Goal: Use online tool/utility: Utilize a website feature to perform a specific function

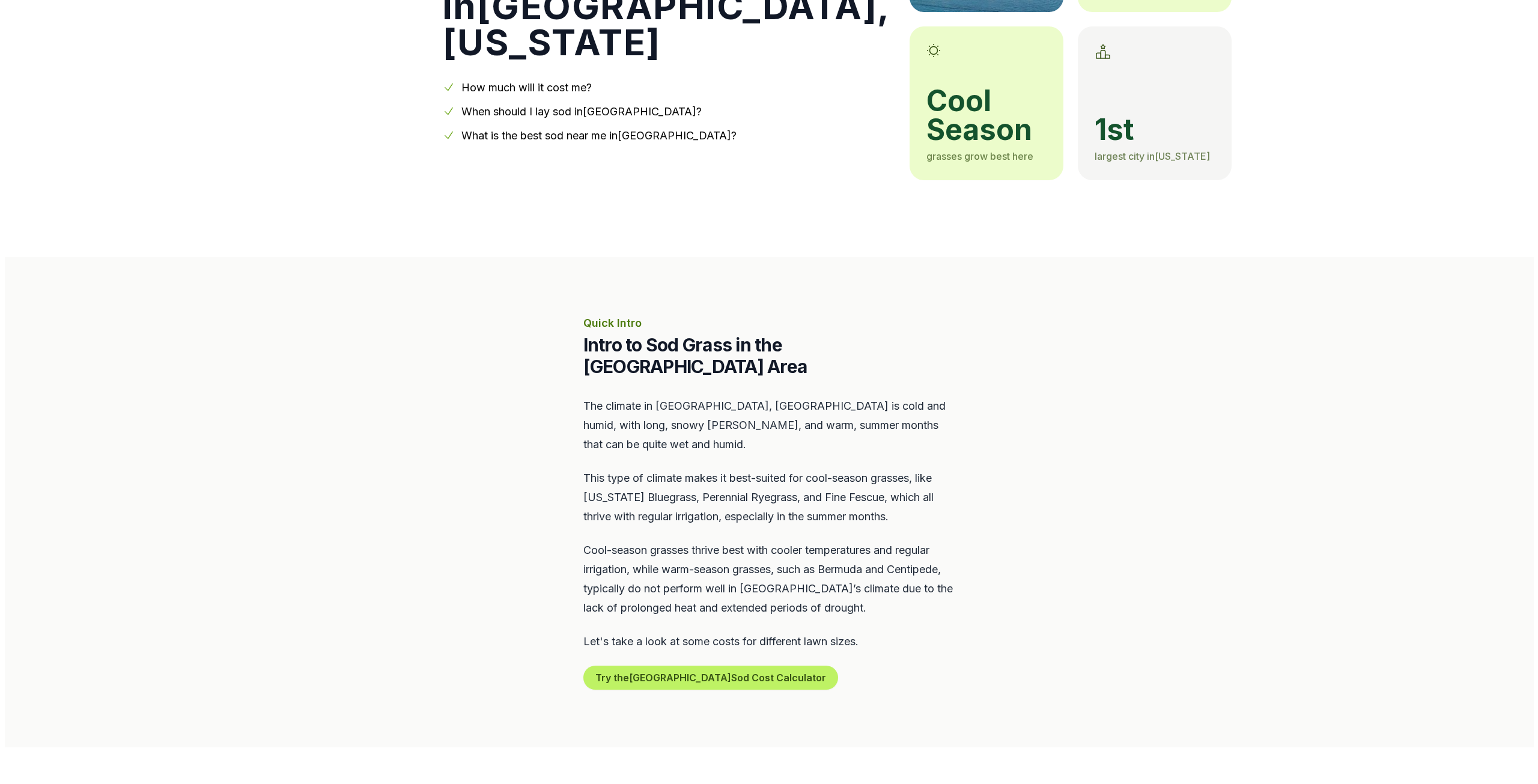
scroll to position [301, 0]
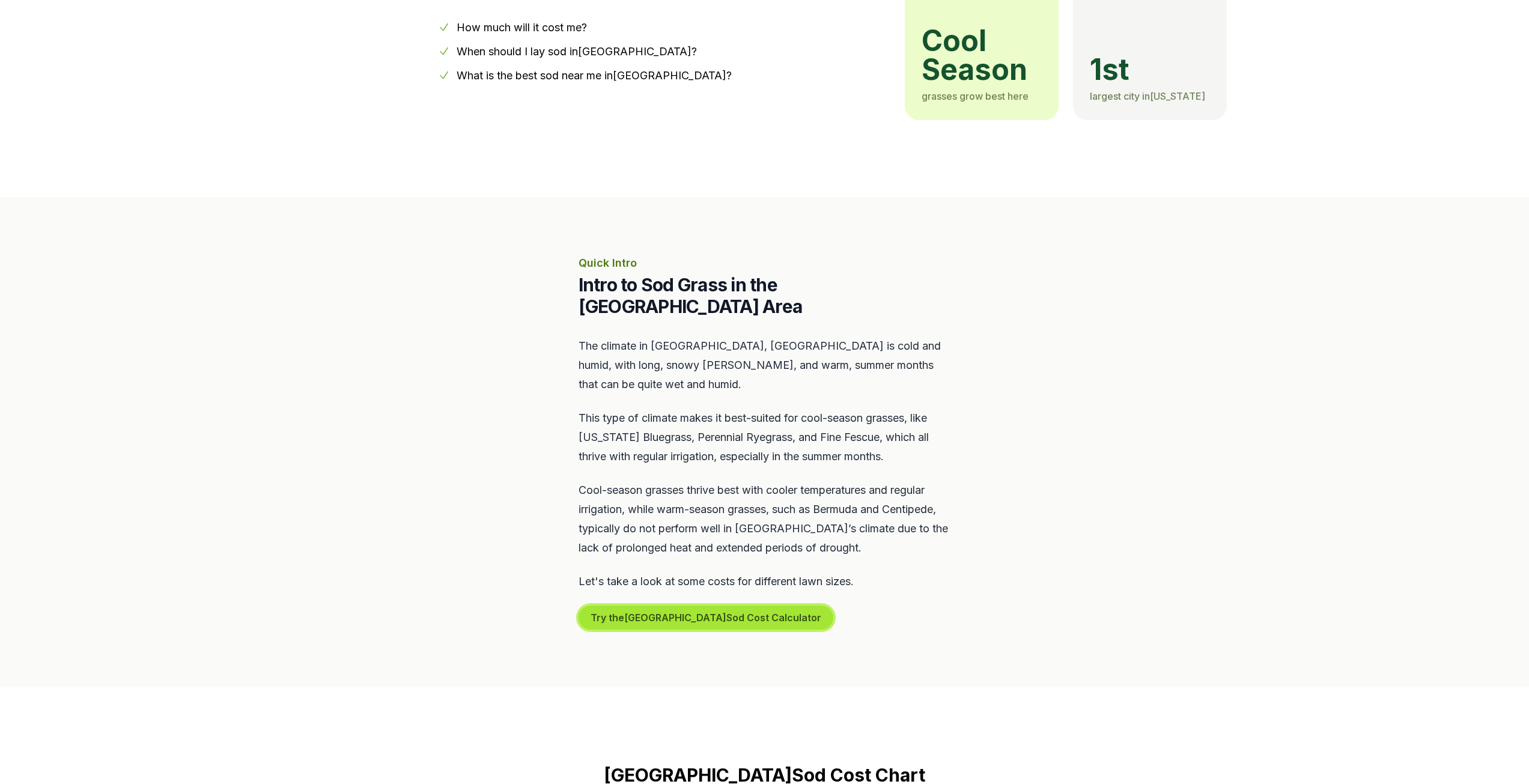
click at [695, 606] on button "Try the Portland Sod Cost Calculator" at bounding box center [705, 618] width 254 height 24
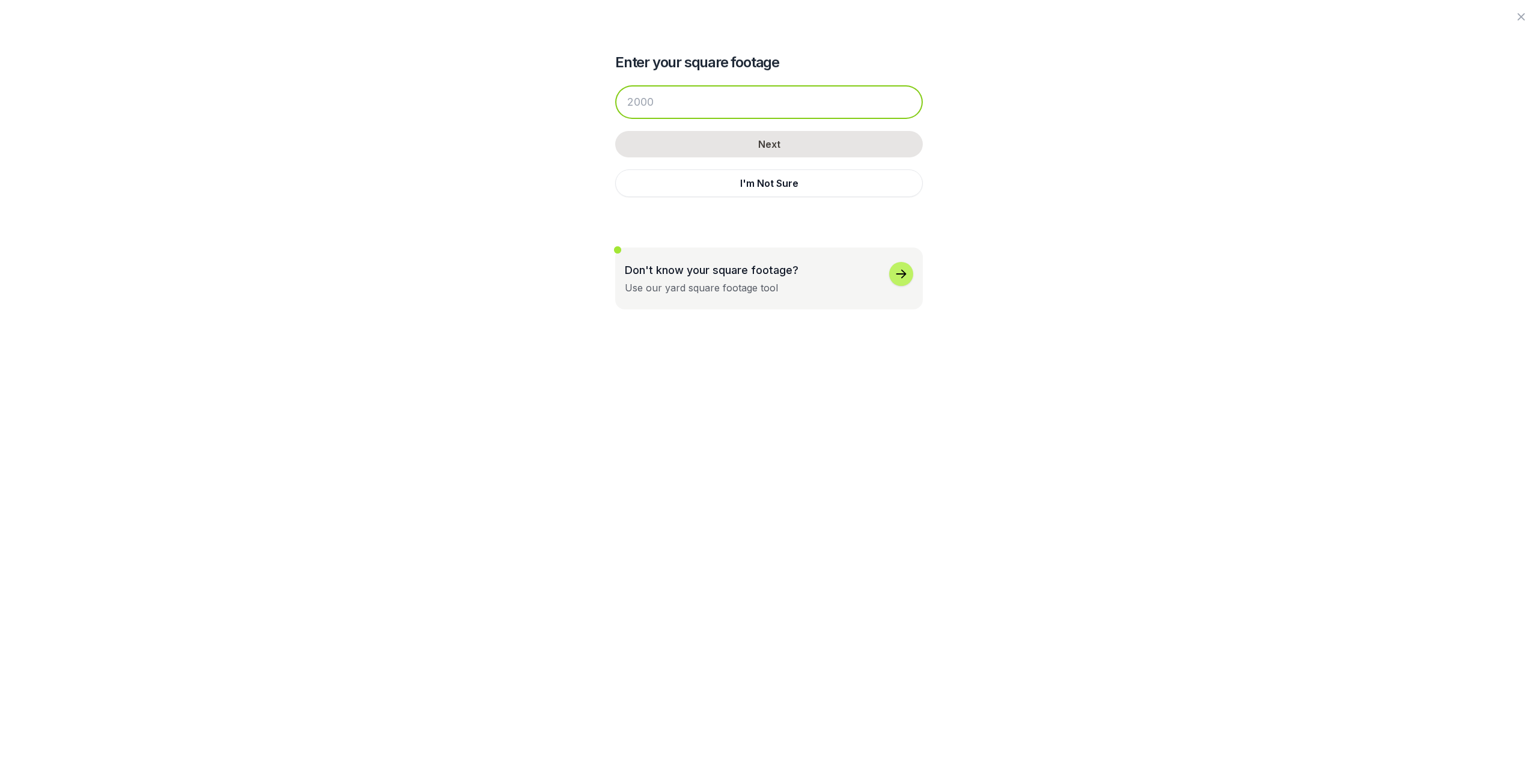
click at [656, 107] on input "number" at bounding box center [769, 101] width 307 height 34
click at [769, 186] on button "I'm Not Sure" at bounding box center [769, 183] width 307 height 28
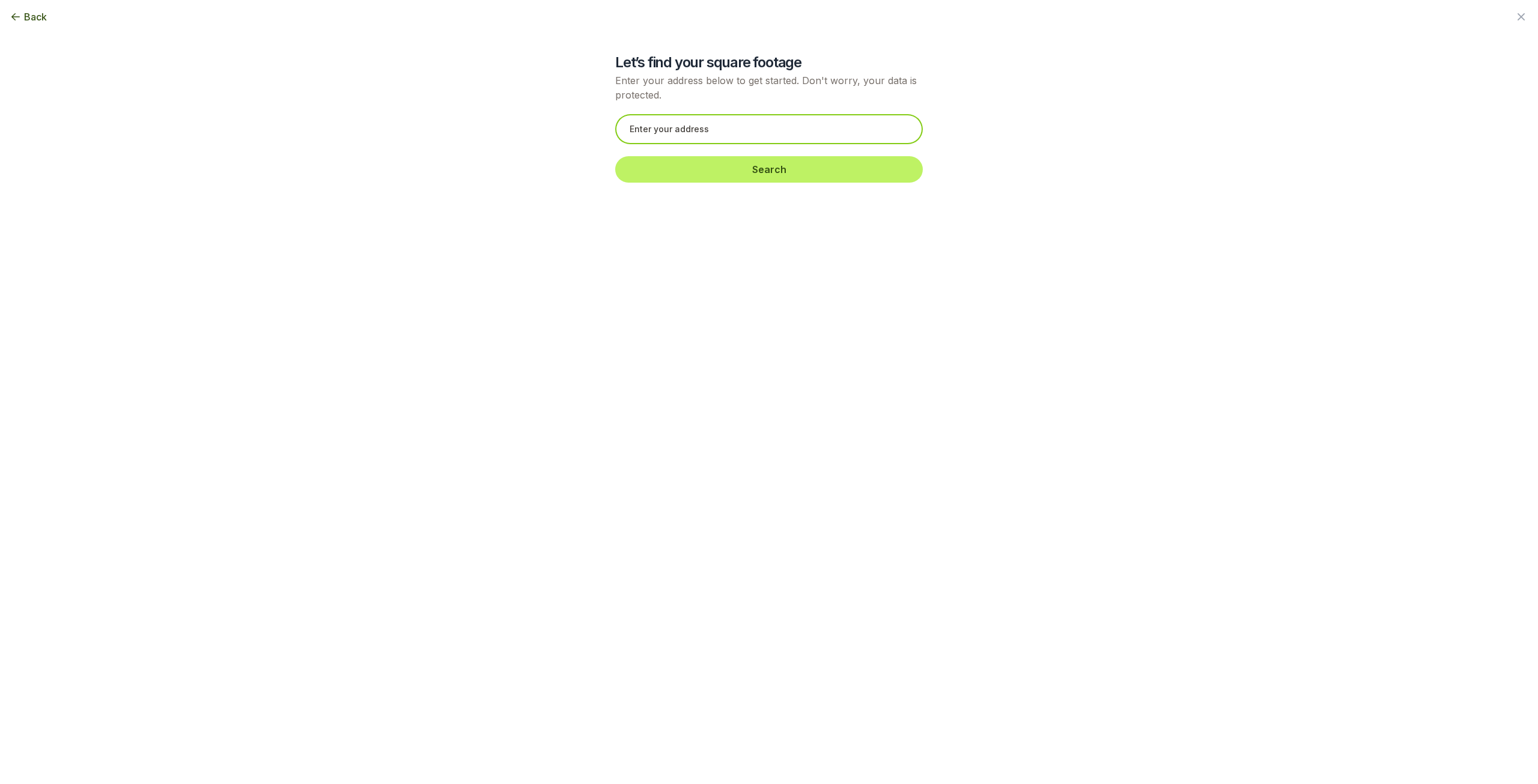
click at [743, 125] on input "text" at bounding box center [769, 129] width 307 height 30
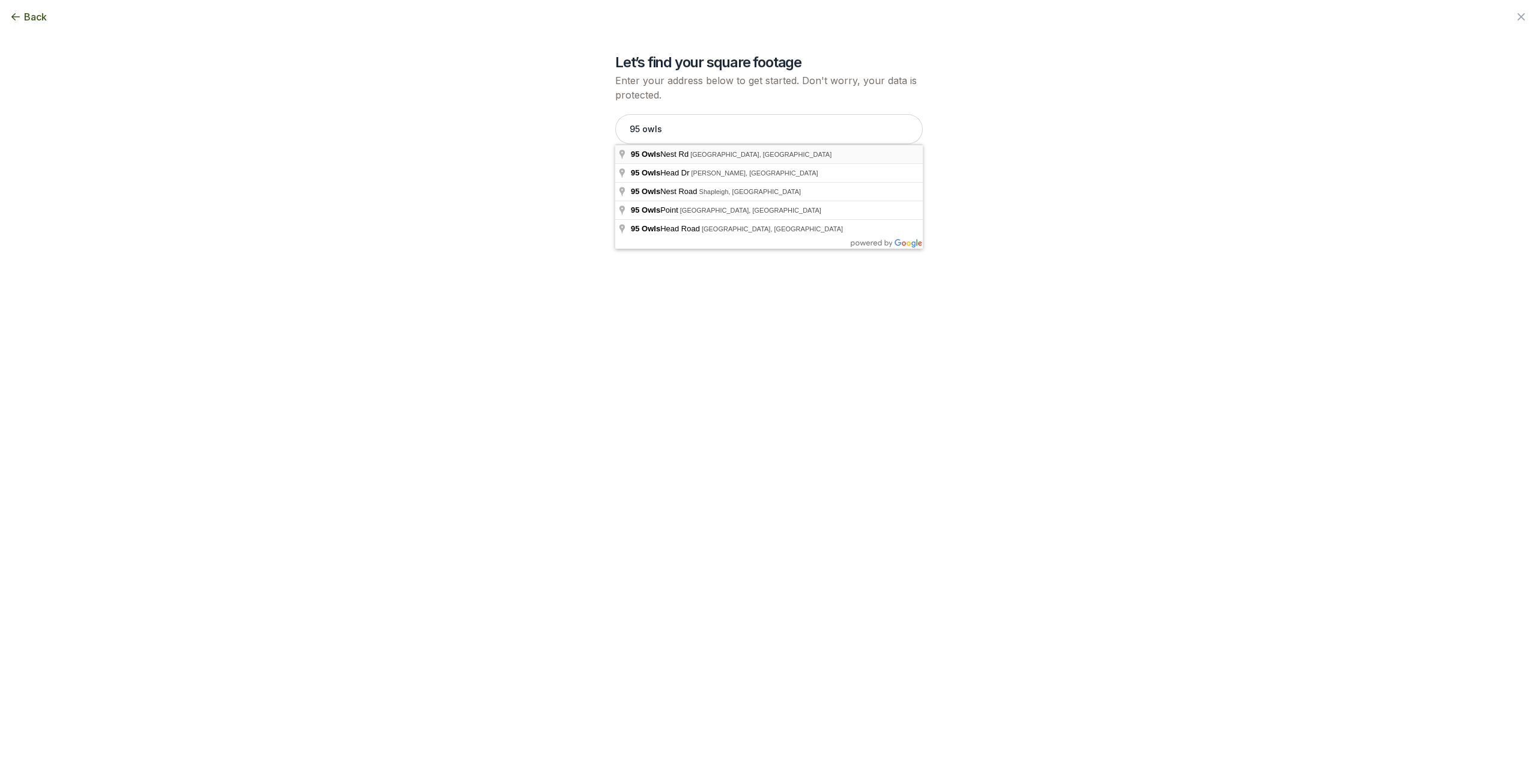
type input "[STREET_ADDRESS]"
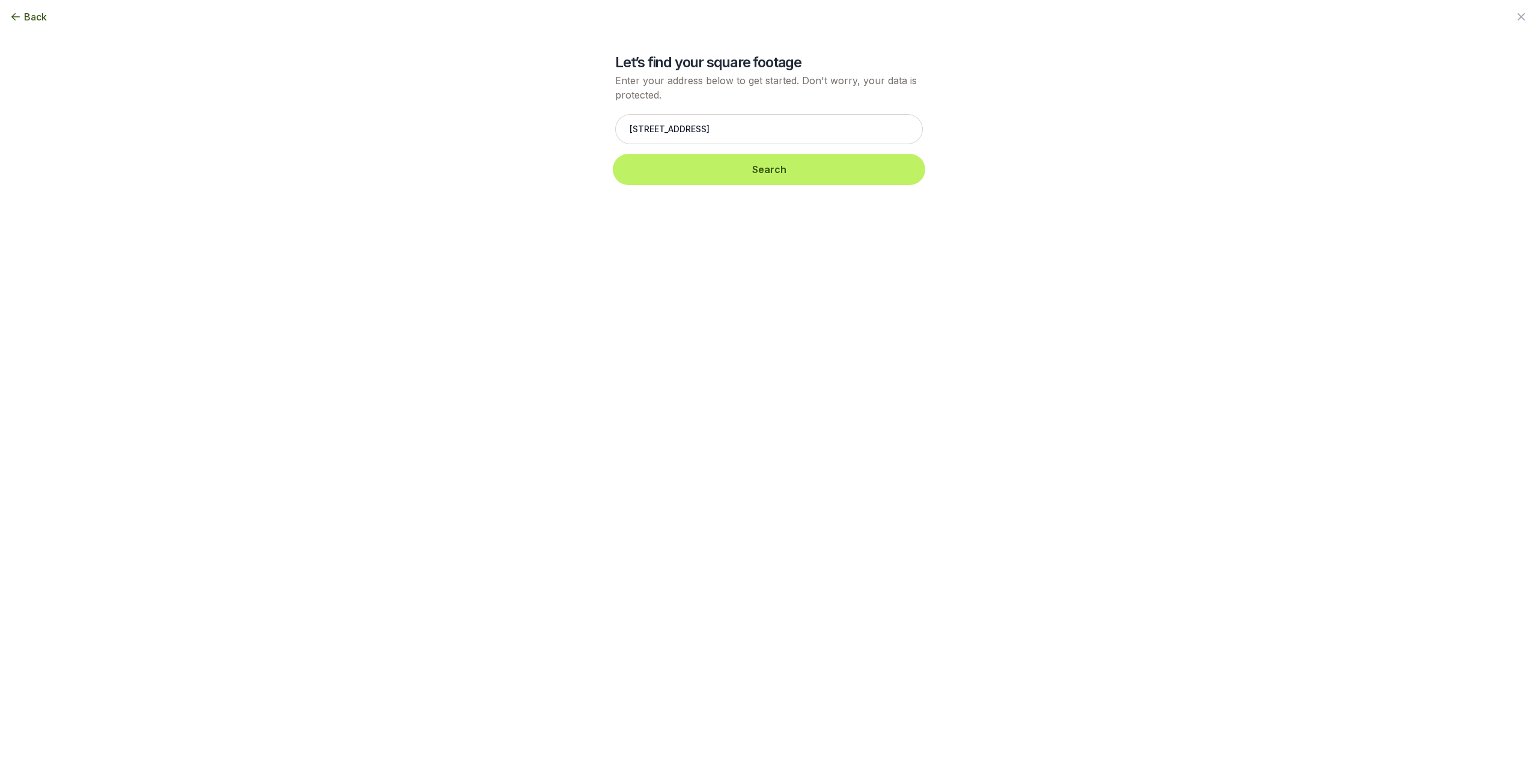
click at [722, 163] on button "Search" at bounding box center [769, 169] width 307 height 26
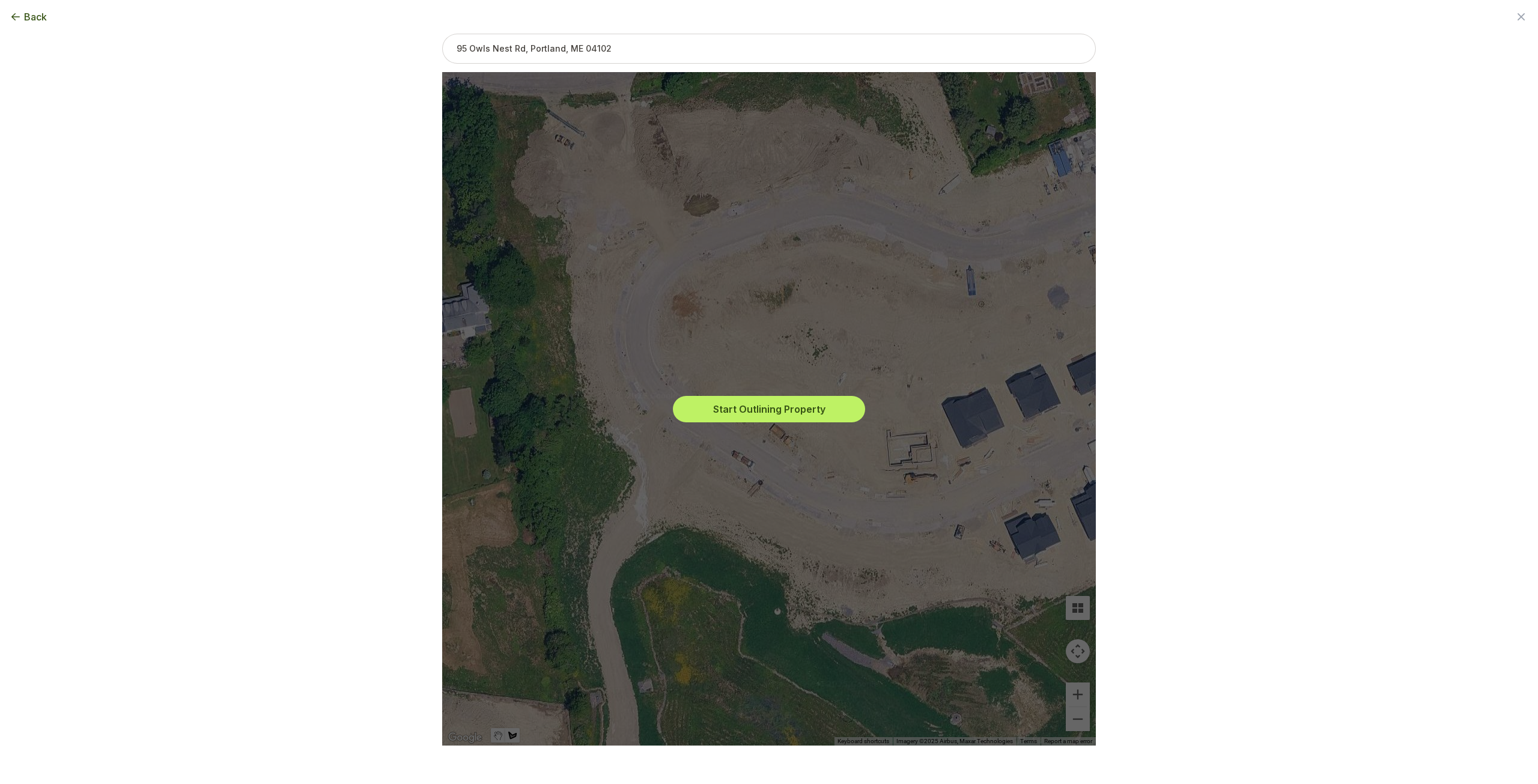
click at [789, 439] on div "Start Outlining Property" at bounding box center [769, 409] width 634 height 674
click at [751, 412] on button "Start Outlining Property" at bounding box center [769, 409] width 193 height 26
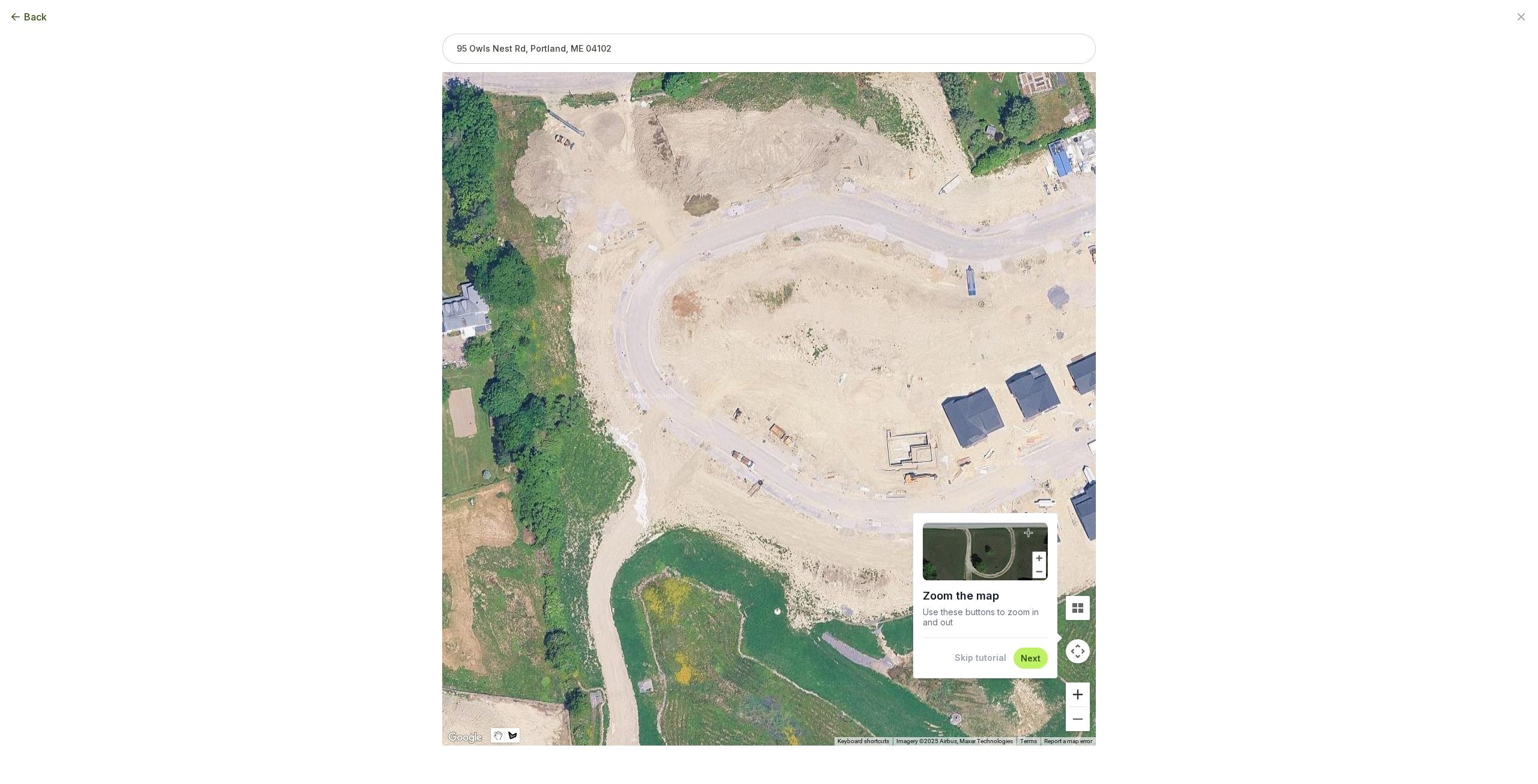
click at [1082, 692] on button "Zoom in" at bounding box center [1078, 694] width 24 height 24
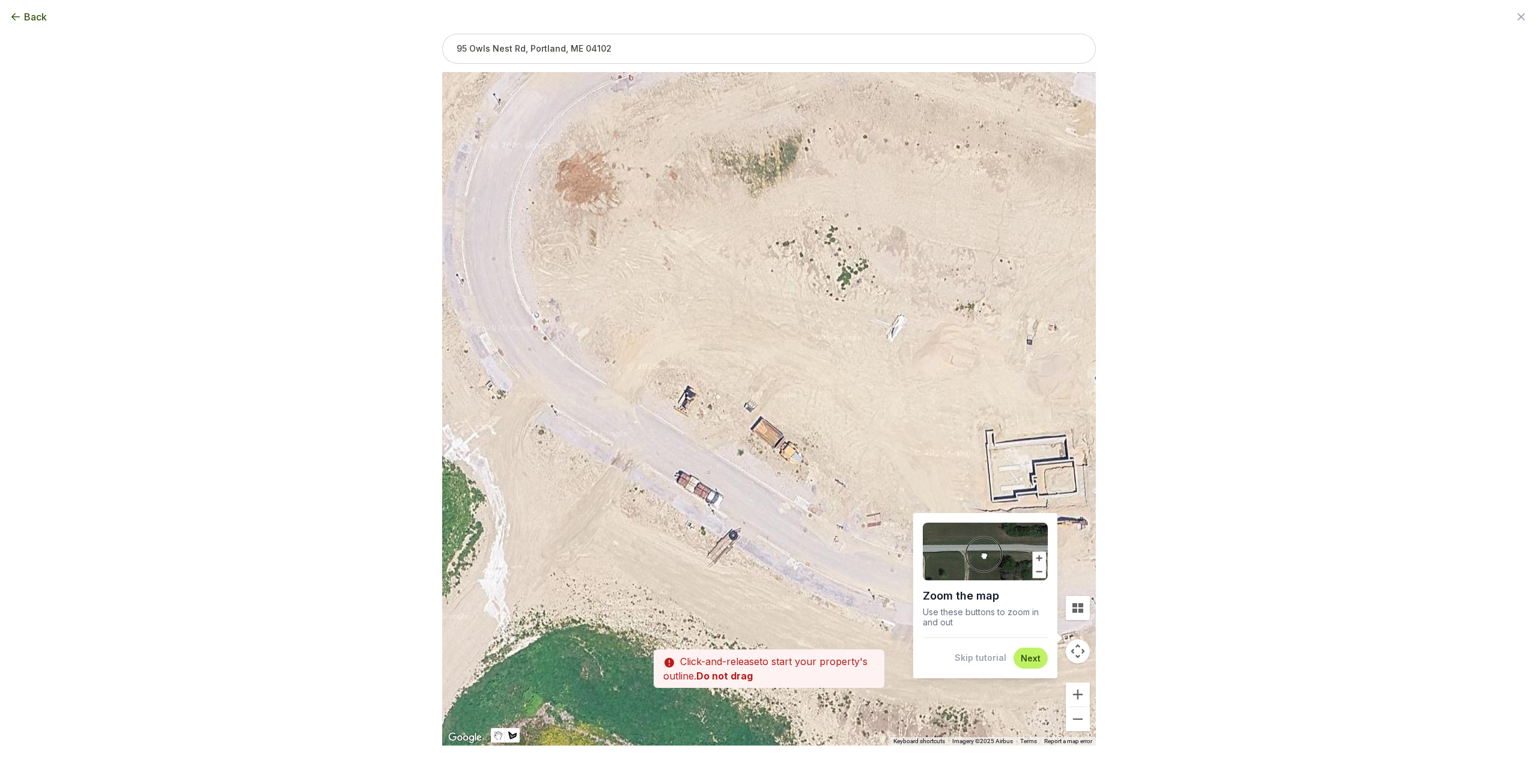
drag, startPoint x: 702, startPoint y: 455, endPoint x: 675, endPoint y: 434, distance: 34.2
click at [675, 434] on div at bounding box center [769, 409] width 654 height 674
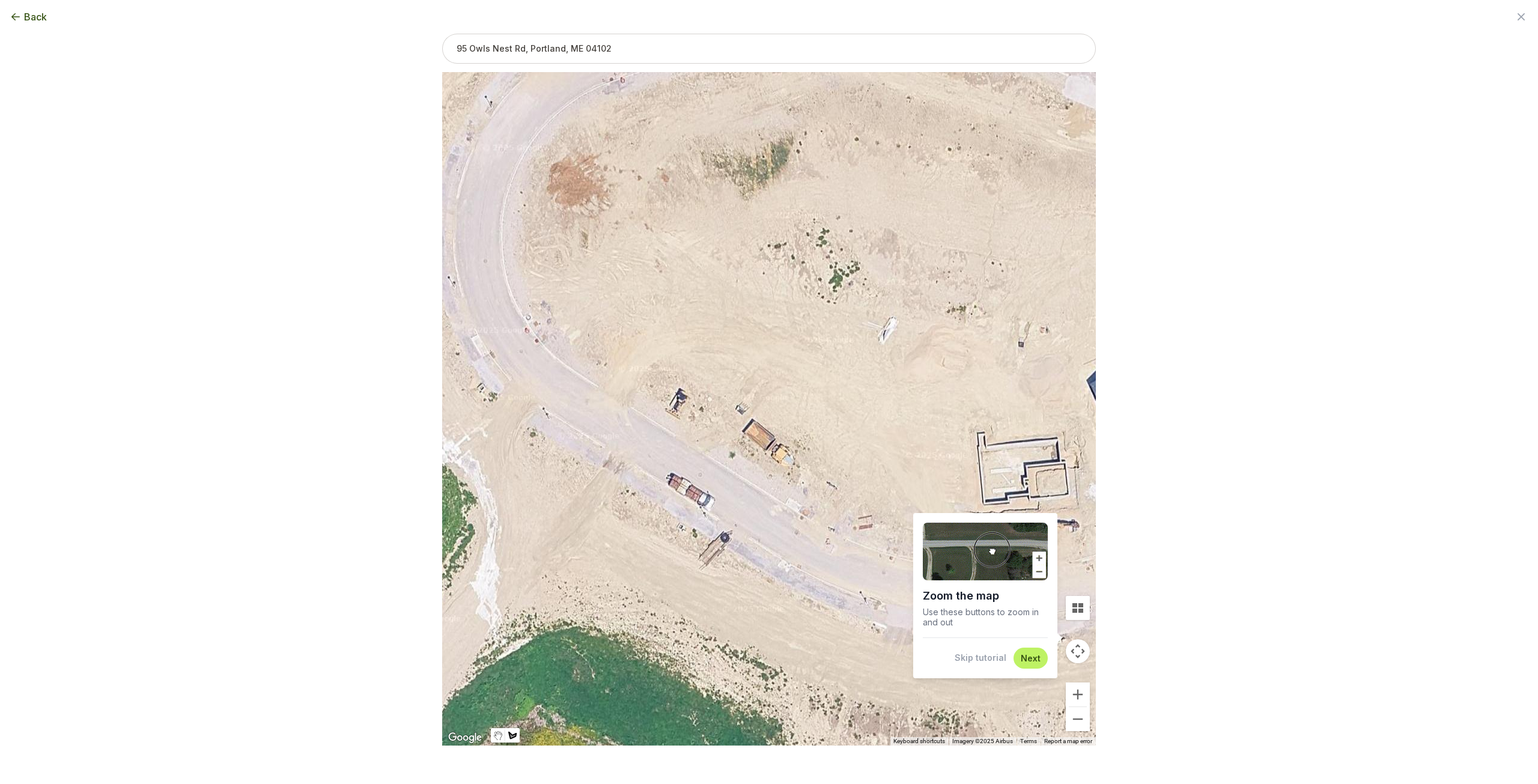
click at [1027, 660] on button "Next" at bounding box center [1031, 657] width 20 height 11
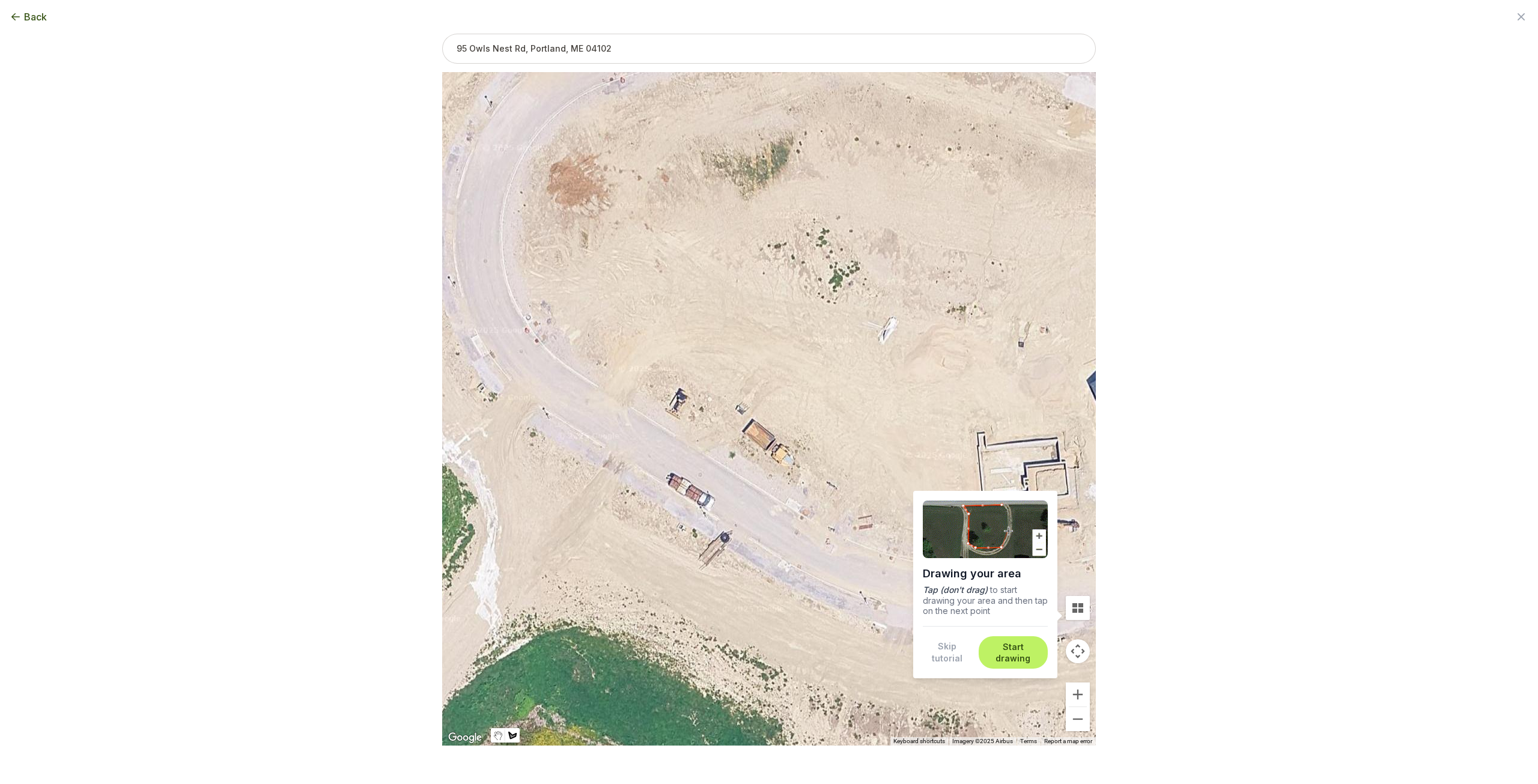
click at [997, 648] on button "Start drawing" at bounding box center [1013, 652] width 54 height 23
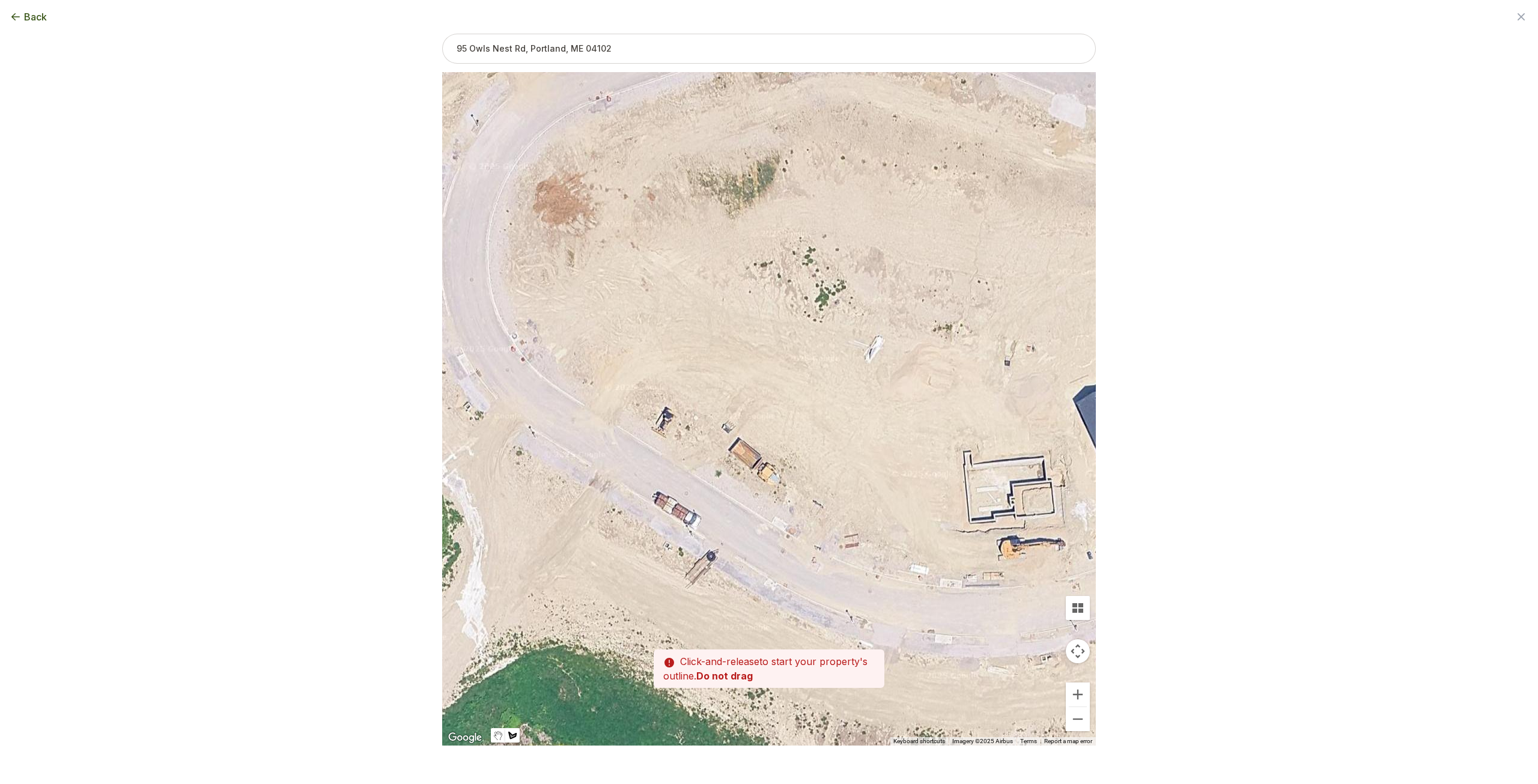
drag, startPoint x: 658, startPoint y: 423, endPoint x: 663, endPoint y: 435, distance: 13.0
click at [644, 439] on div at bounding box center [769, 409] width 654 height 674
click at [1073, 609] on button "Tilt map" at bounding box center [1078, 608] width 24 height 24
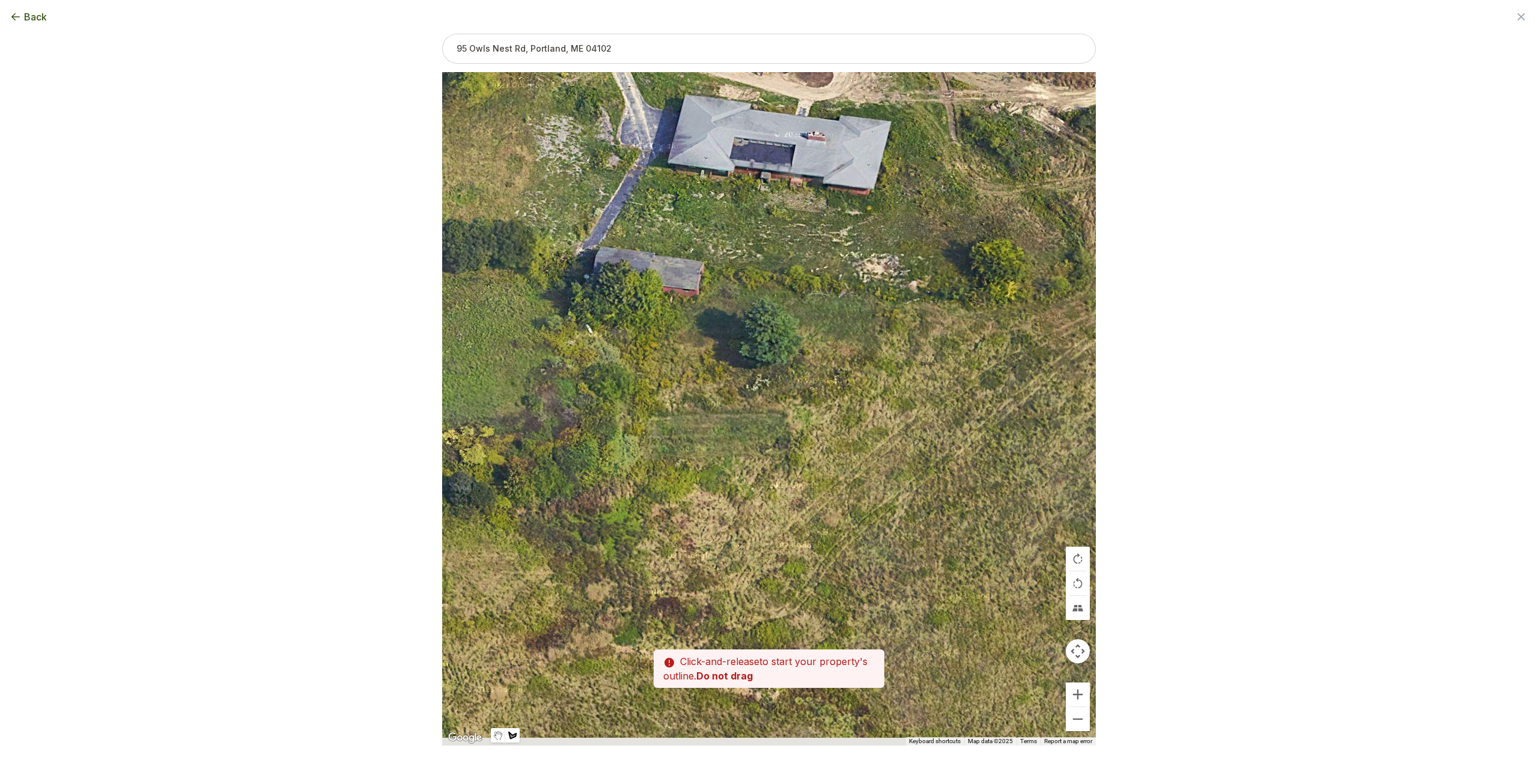
drag, startPoint x: 882, startPoint y: 492, endPoint x: 953, endPoint y: 346, distance: 162.3
click at [953, 346] on div at bounding box center [769, 409] width 654 height 674
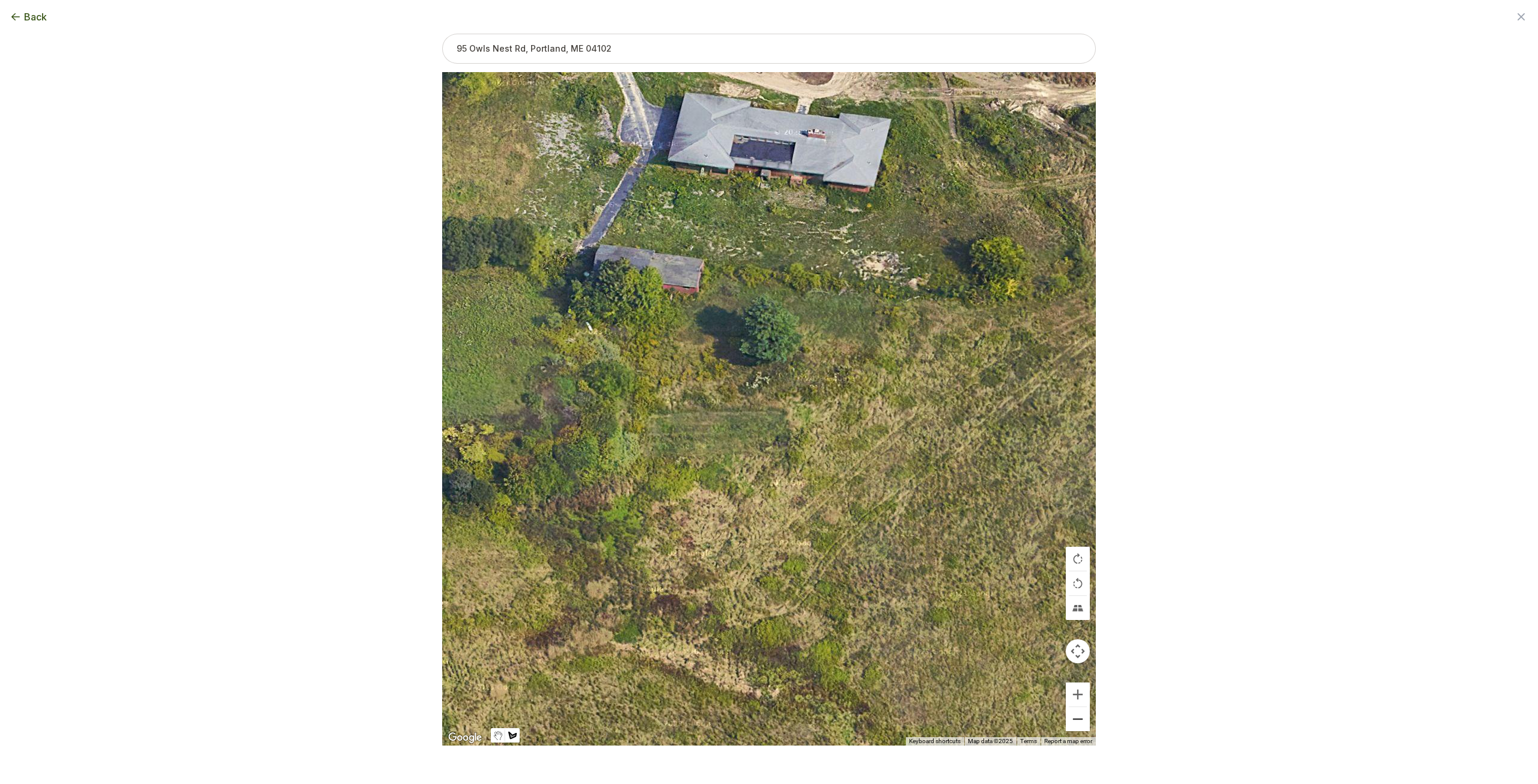
click at [1075, 722] on button "Zoom out" at bounding box center [1078, 719] width 24 height 24
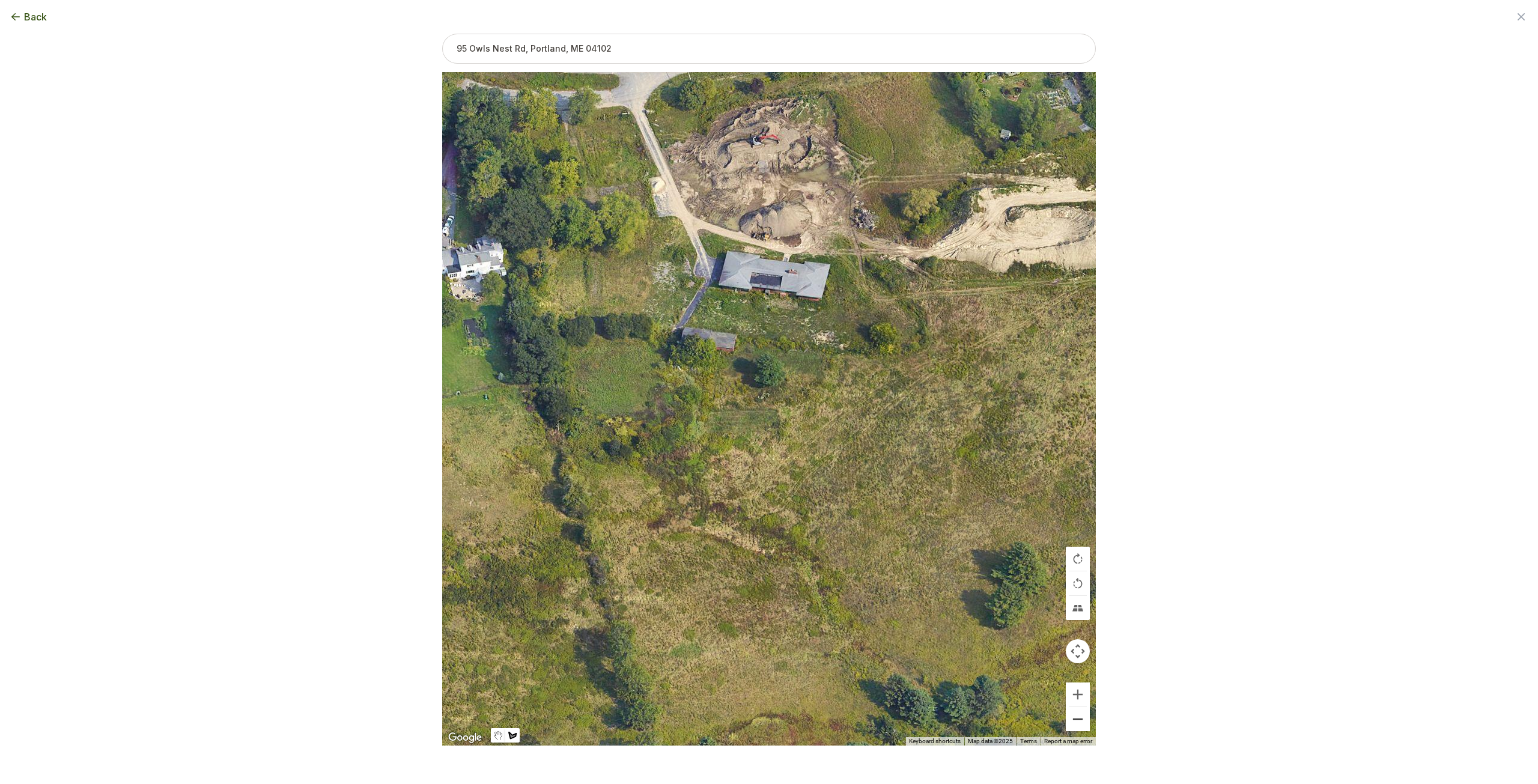
click at [1075, 722] on button "Zoom out" at bounding box center [1078, 719] width 24 height 24
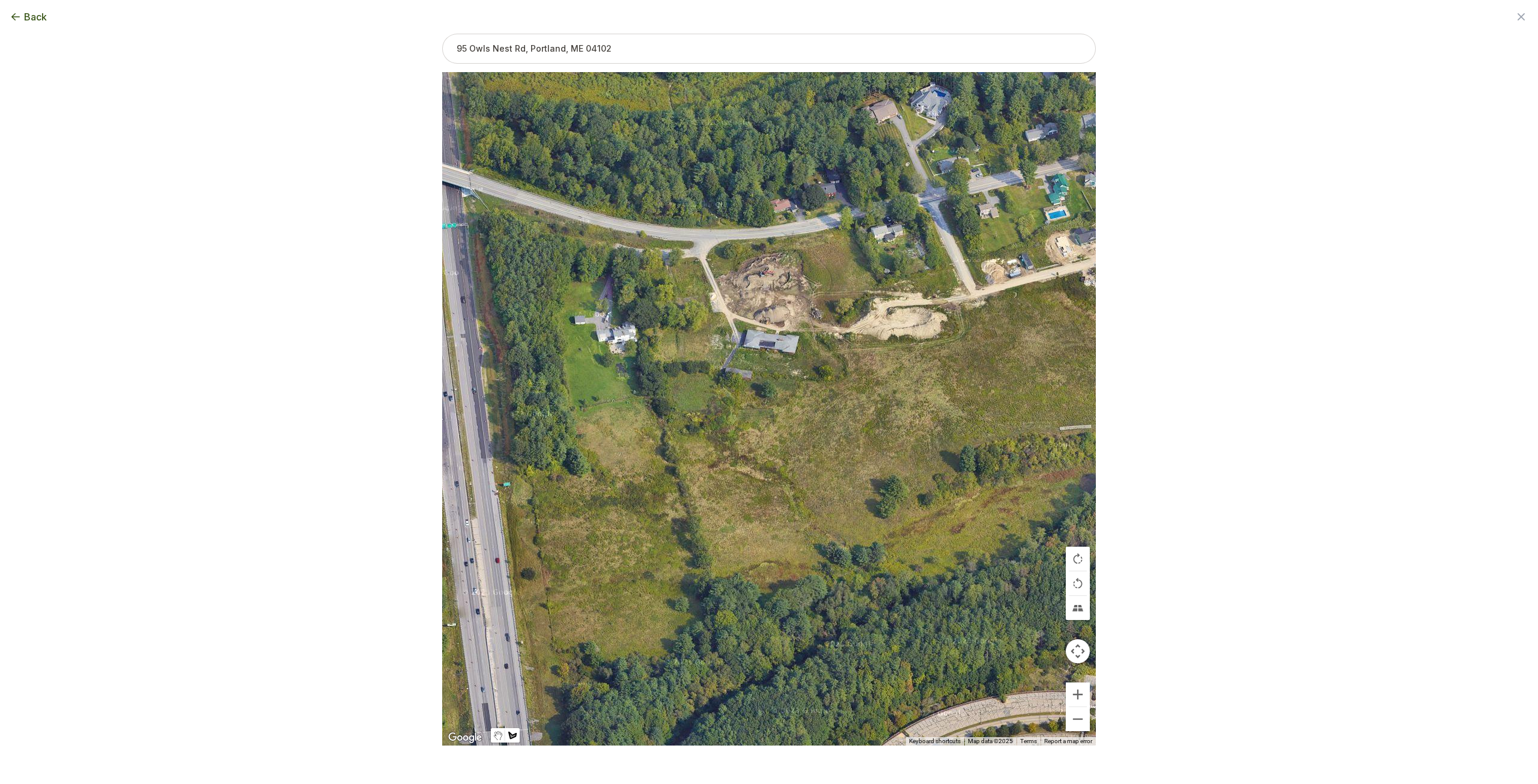
click at [36, 16] on span "Back" at bounding box center [35, 16] width 23 height 14
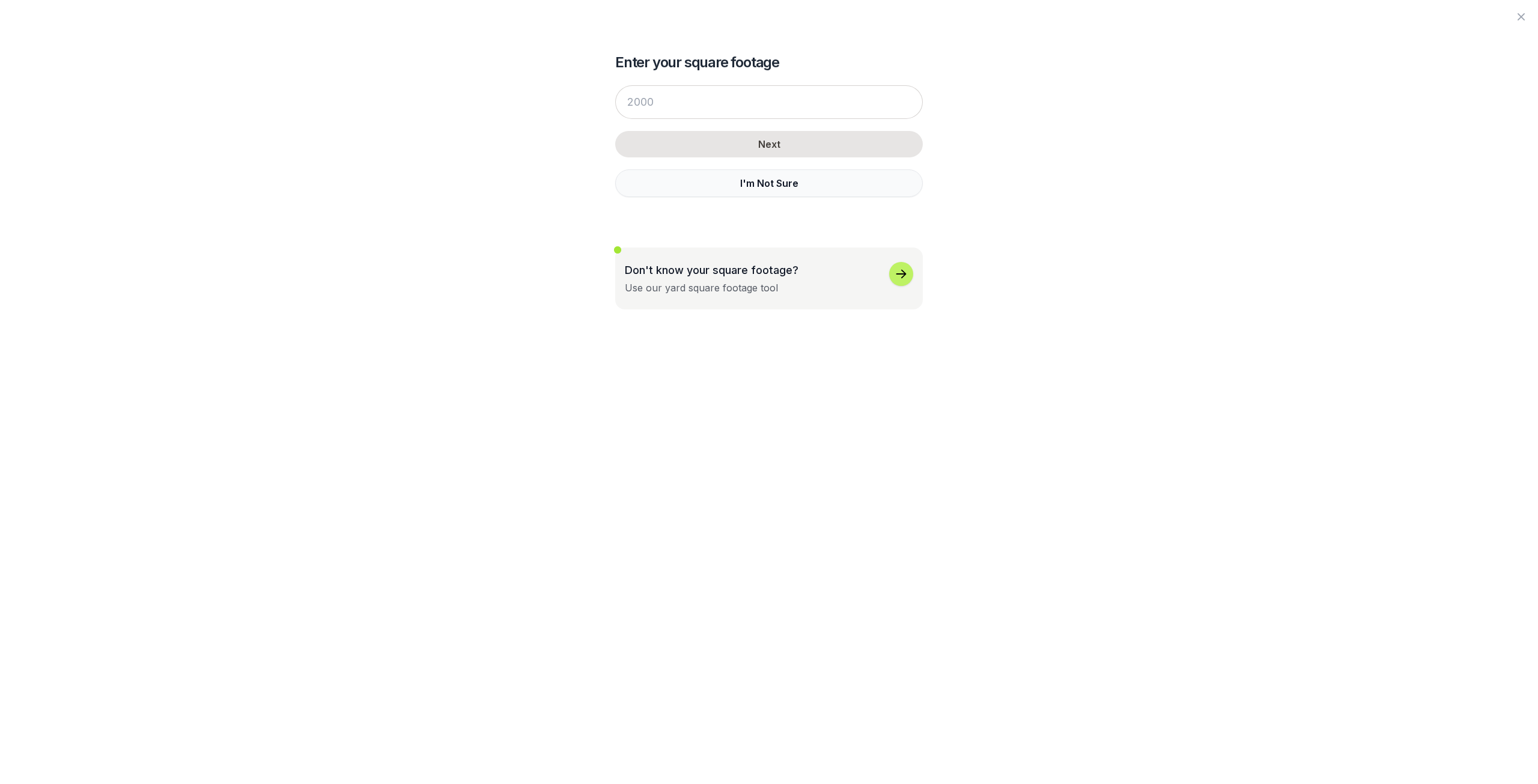
click at [783, 184] on button "I'm Not Sure" at bounding box center [769, 183] width 307 height 28
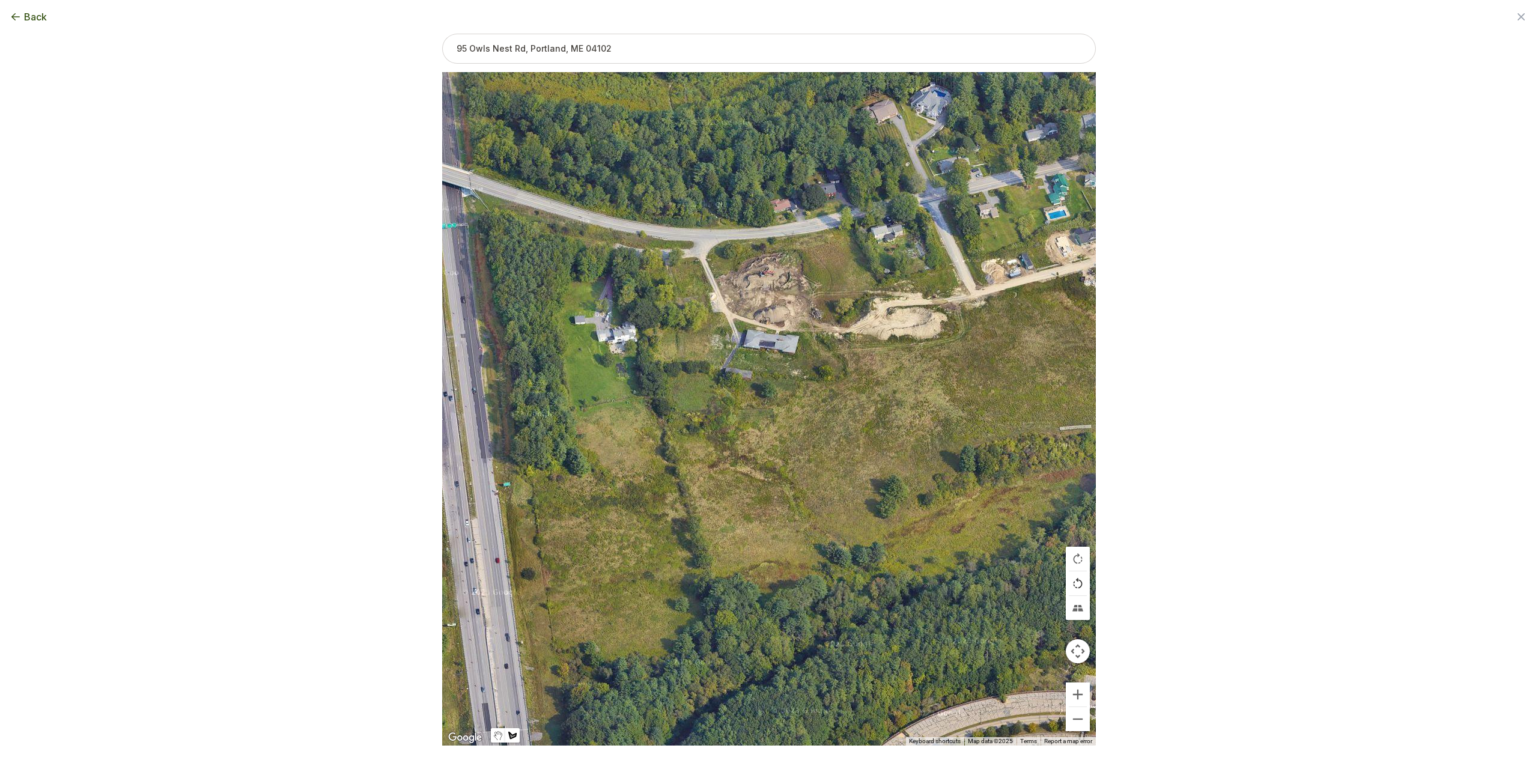
click at [1075, 577] on button "Rotate map counterclockwise" at bounding box center [1078, 583] width 24 height 24
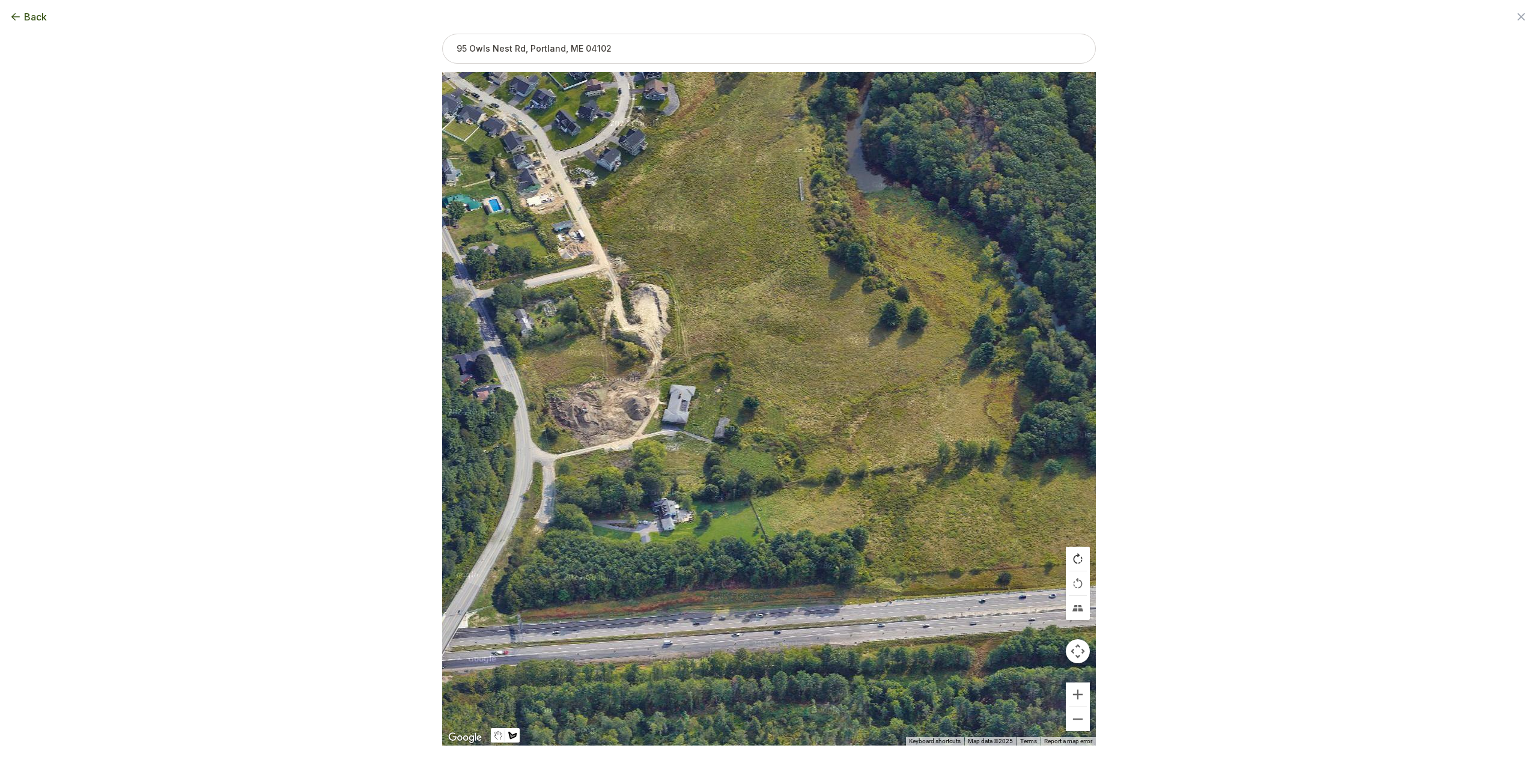
click at [1079, 559] on button "Rotate map clockwise" at bounding box center [1078, 559] width 24 height 24
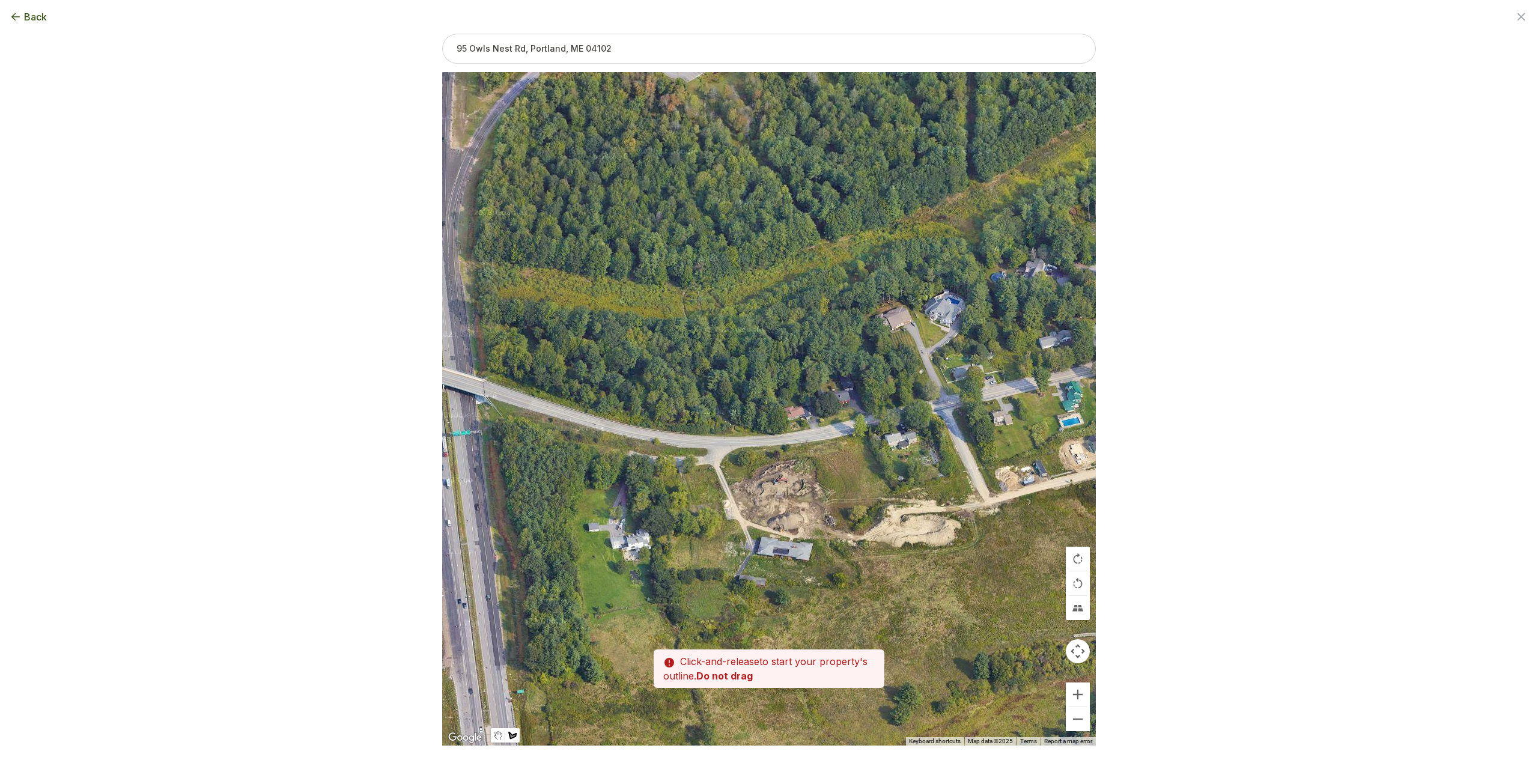
drag, startPoint x: 817, startPoint y: 450, endPoint x: 821, endPoint y: 571, distance: 121.1
click at [821, 571] on div at bounding box center [769, 409] width 654 height 674
click at [814, 506] on div at bounding box center [769, 409] width 654 height 674
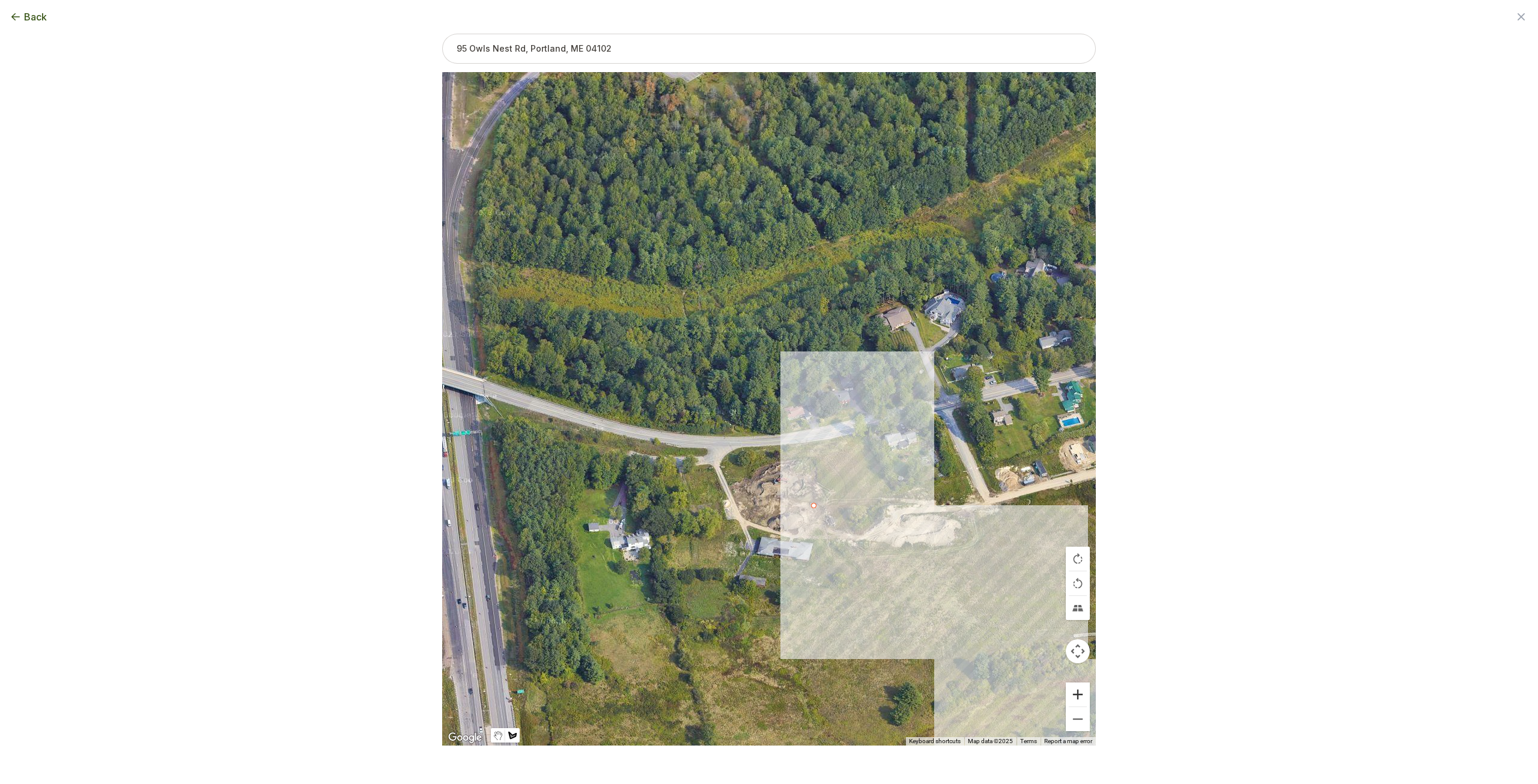
click at [1077, 697] on button "Zoom in" at bounding box center [1078, 694] width 24 height 24
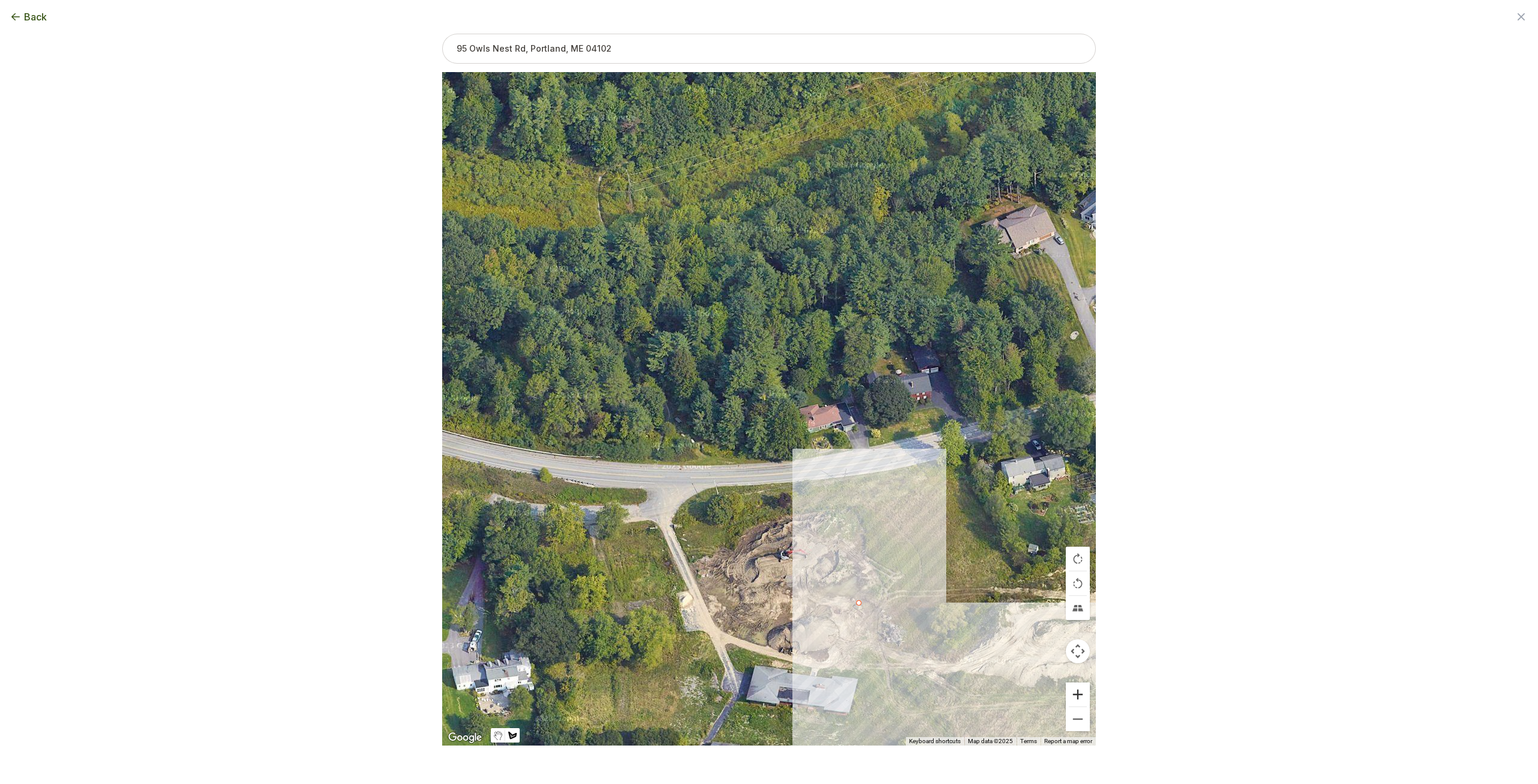
click at [1087, 700] on button "Zoom in" at bounding box center [1078, 694] width 24 height 24
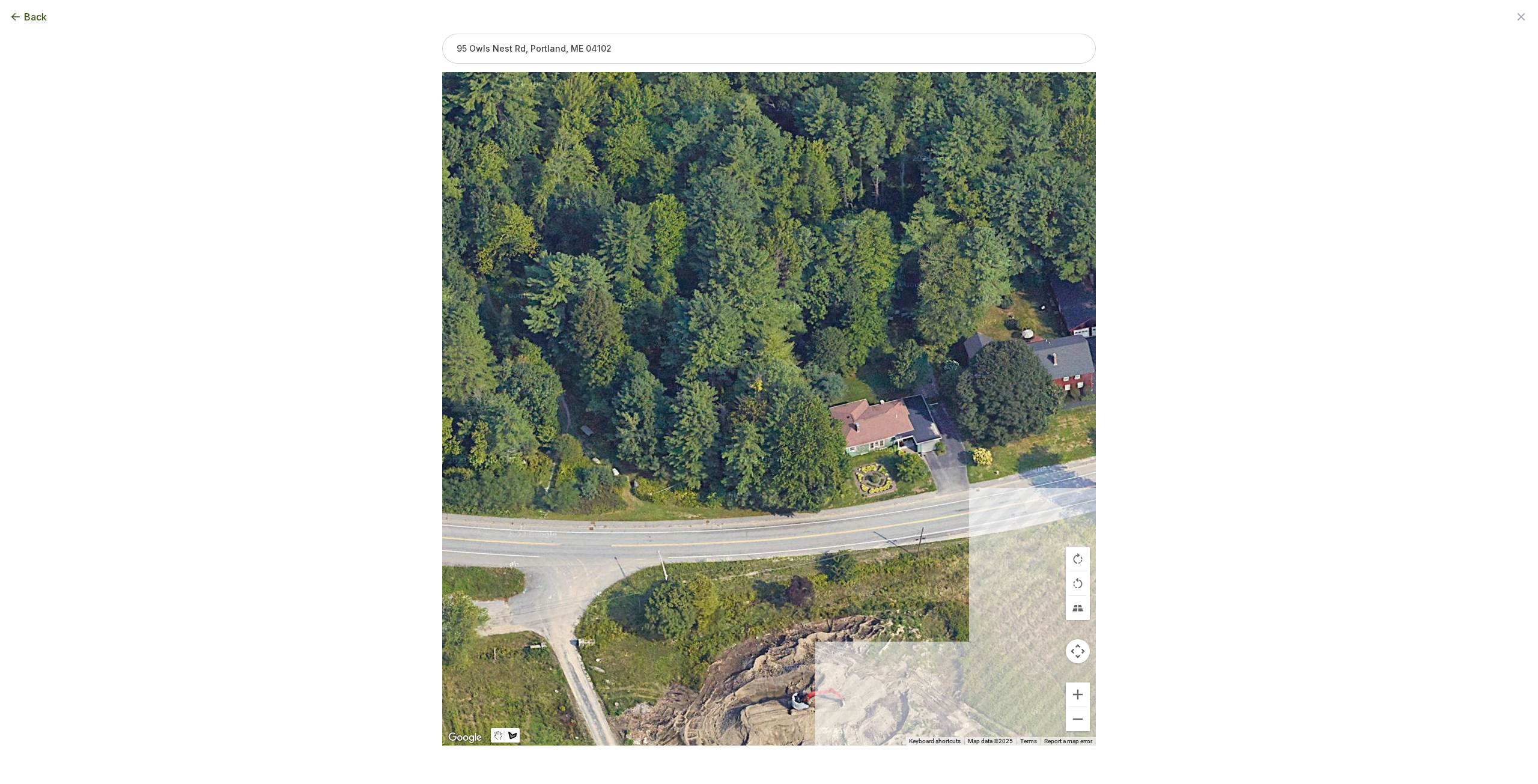
click at [1218, 480] on div "Back Enter your square footage Next I'm Not Sure Don't know your square footage…" at bounding box center [769, 392] width 1538 height 784
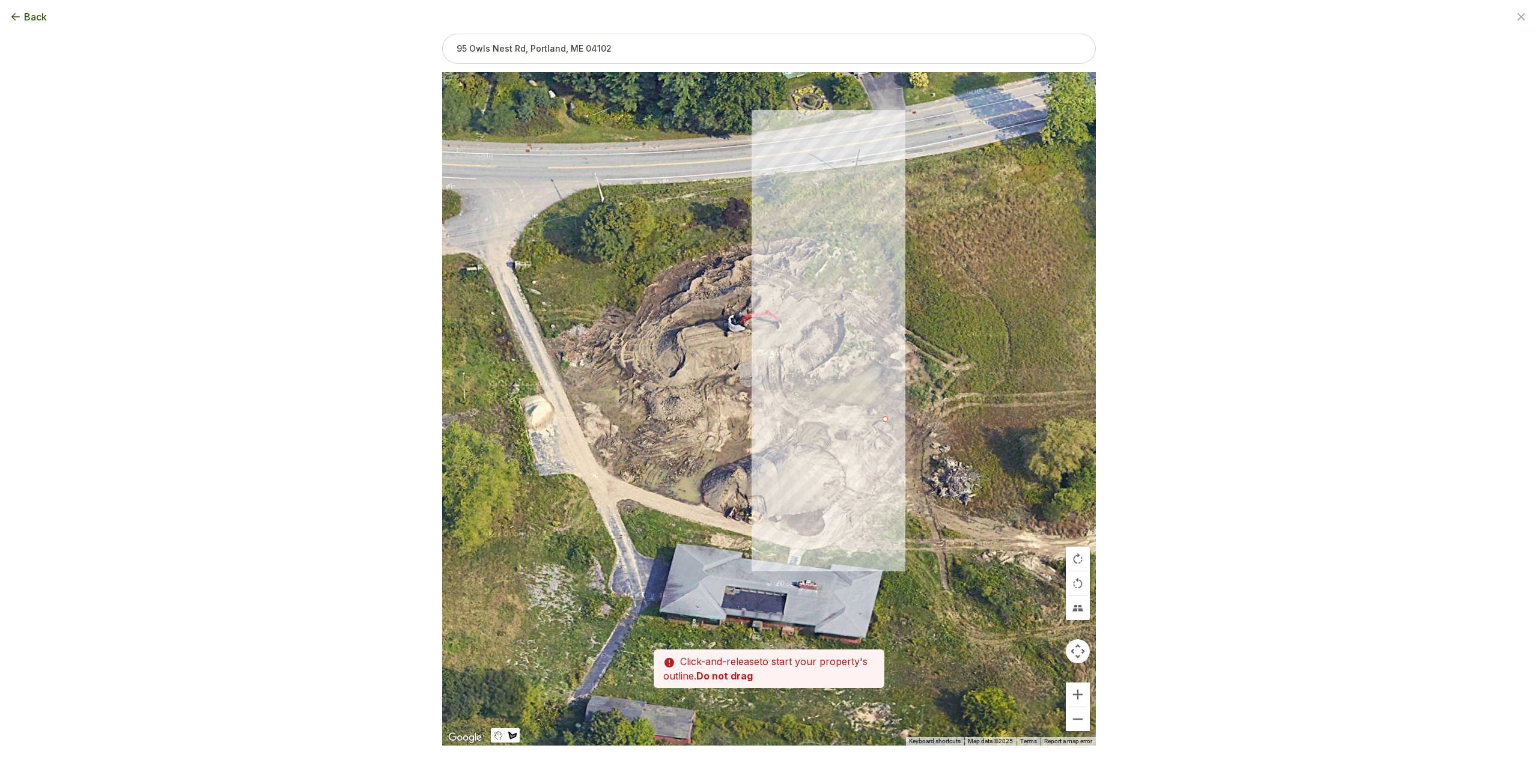
drag, startPoint x: 908, startPoint y: 588, endPoint x: 845, endPoint y: 209, distance: 384.2
click at [845, 209] on div at bounding box center [769, 409] width 654 height 674
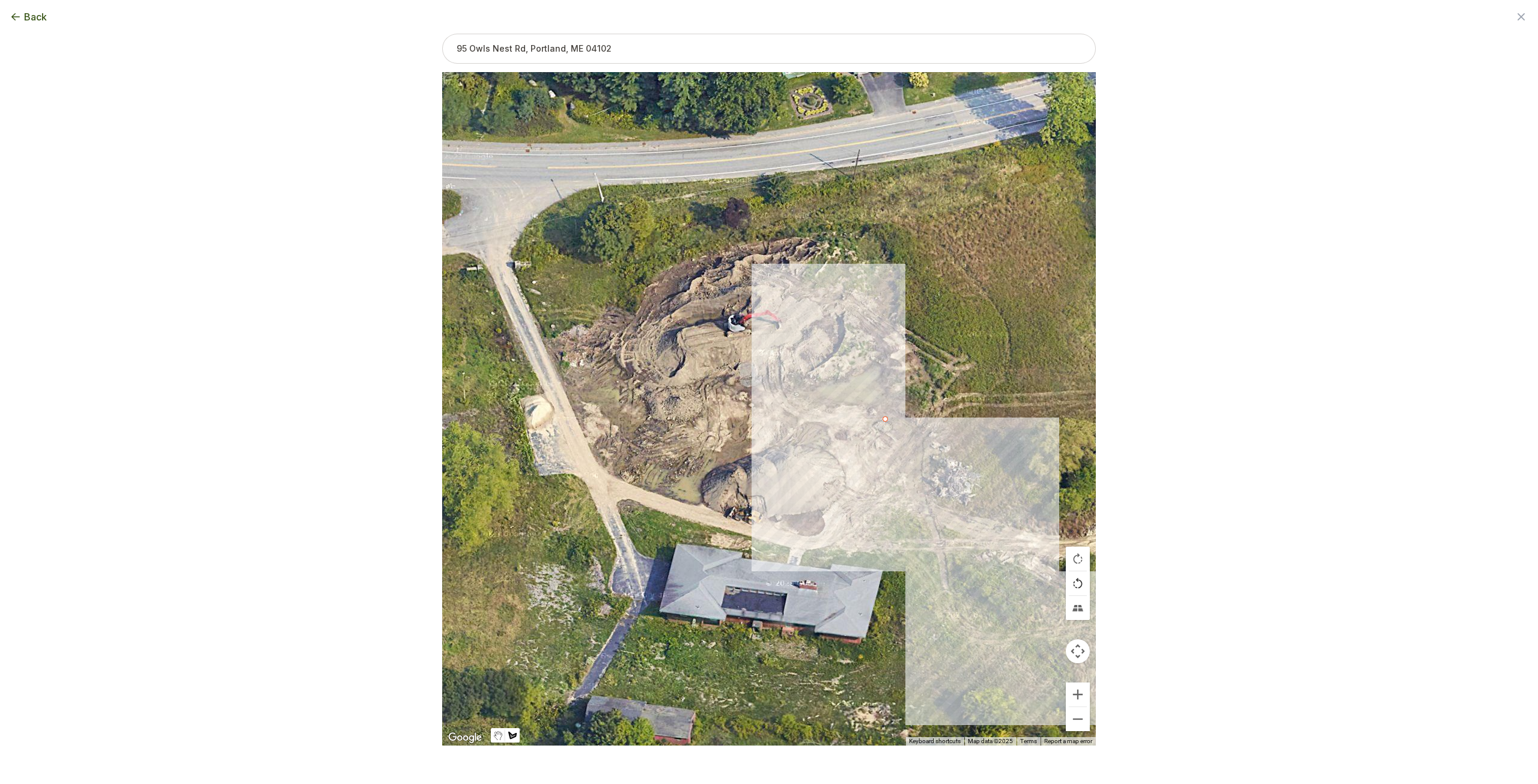
click at [1081, 585] on button "Rotate map counterclockwise" at bounding box center [1078, 583] width 24 height 24
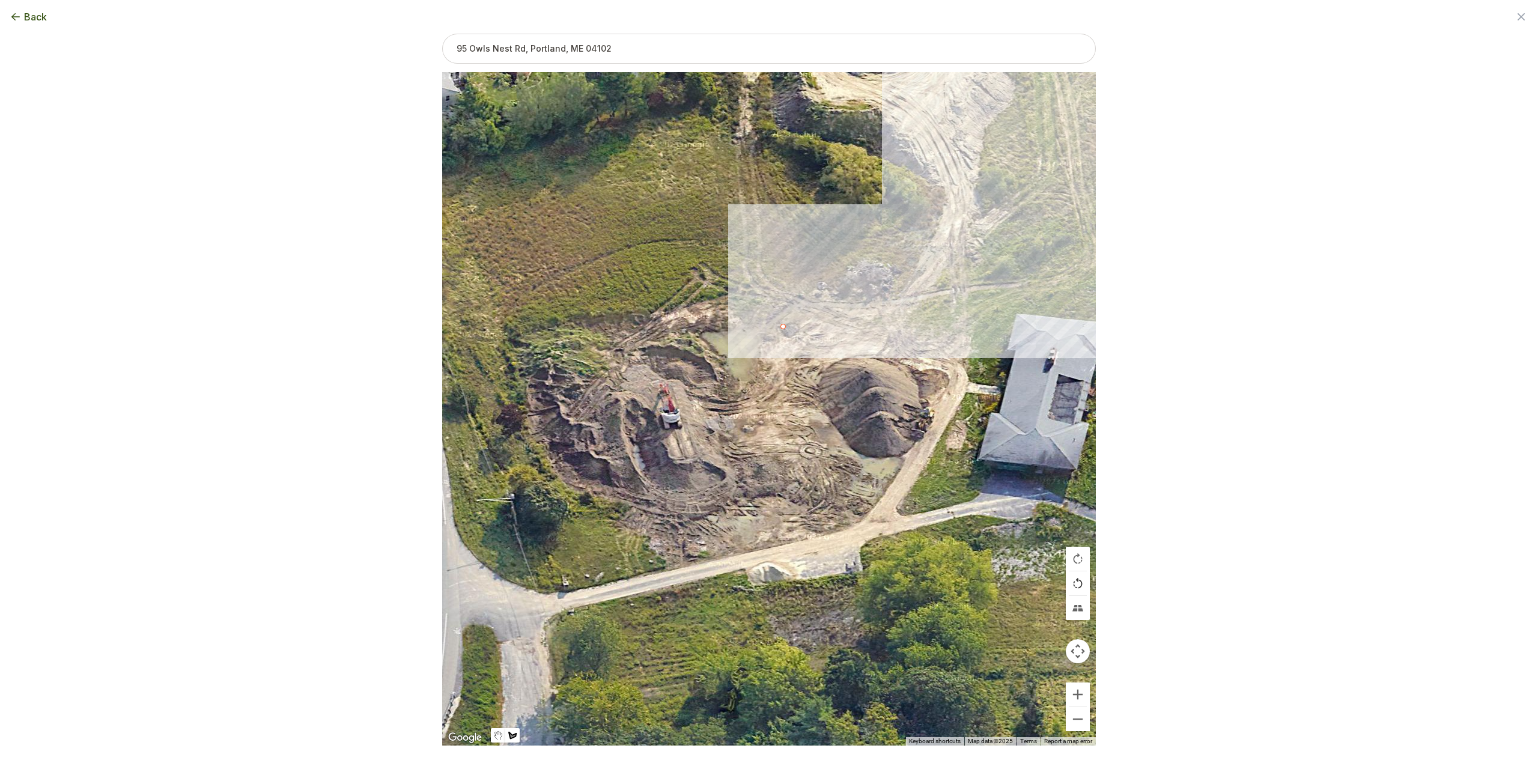
click at [1081, 585] on button "Rotate map counterclockwise" at bounding box center [1078, 583] width 24 height 24
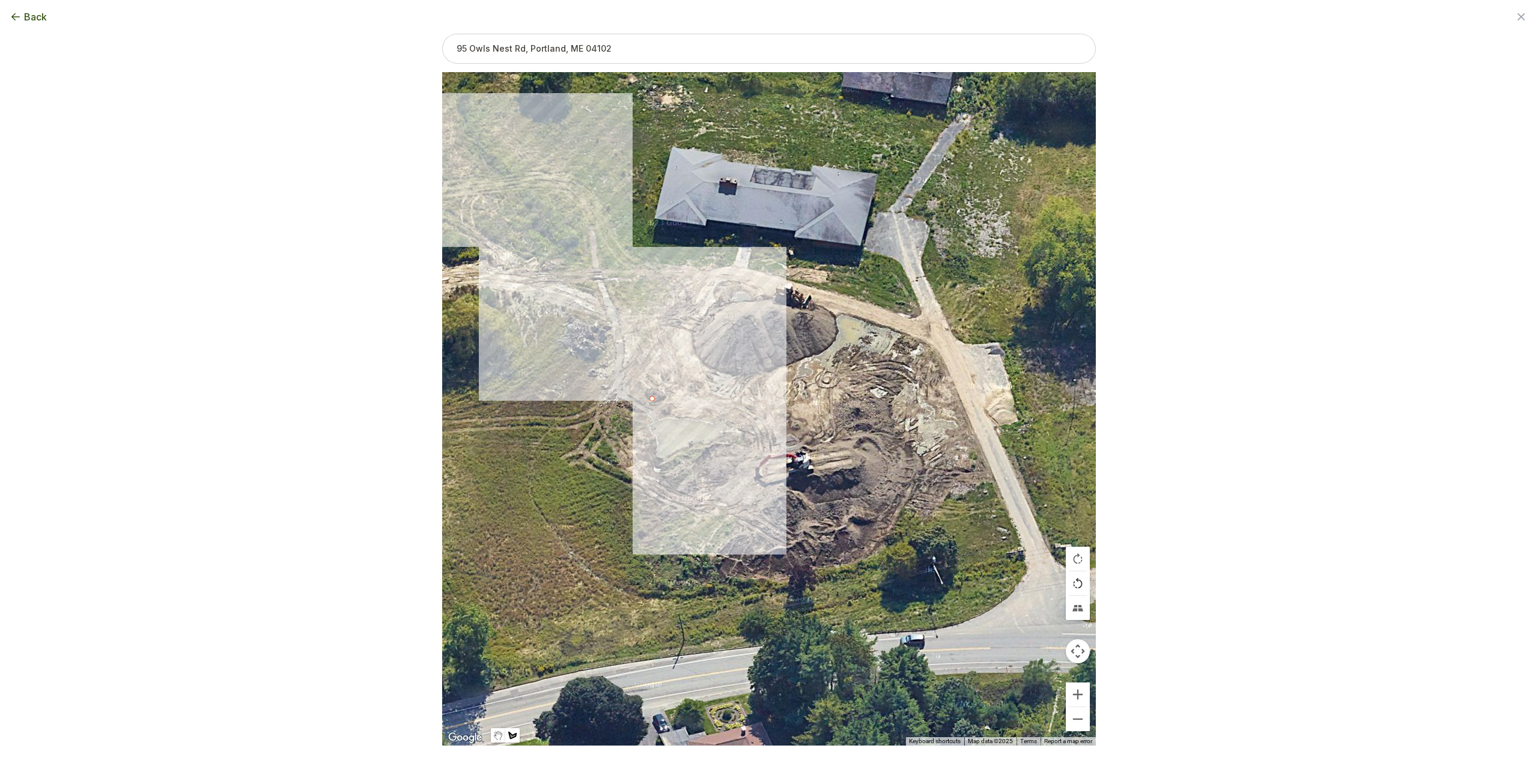
click at [1081, 585] on button "Rotate map counterclockwise" at bounding box center [1078, 583] width 24 height 24
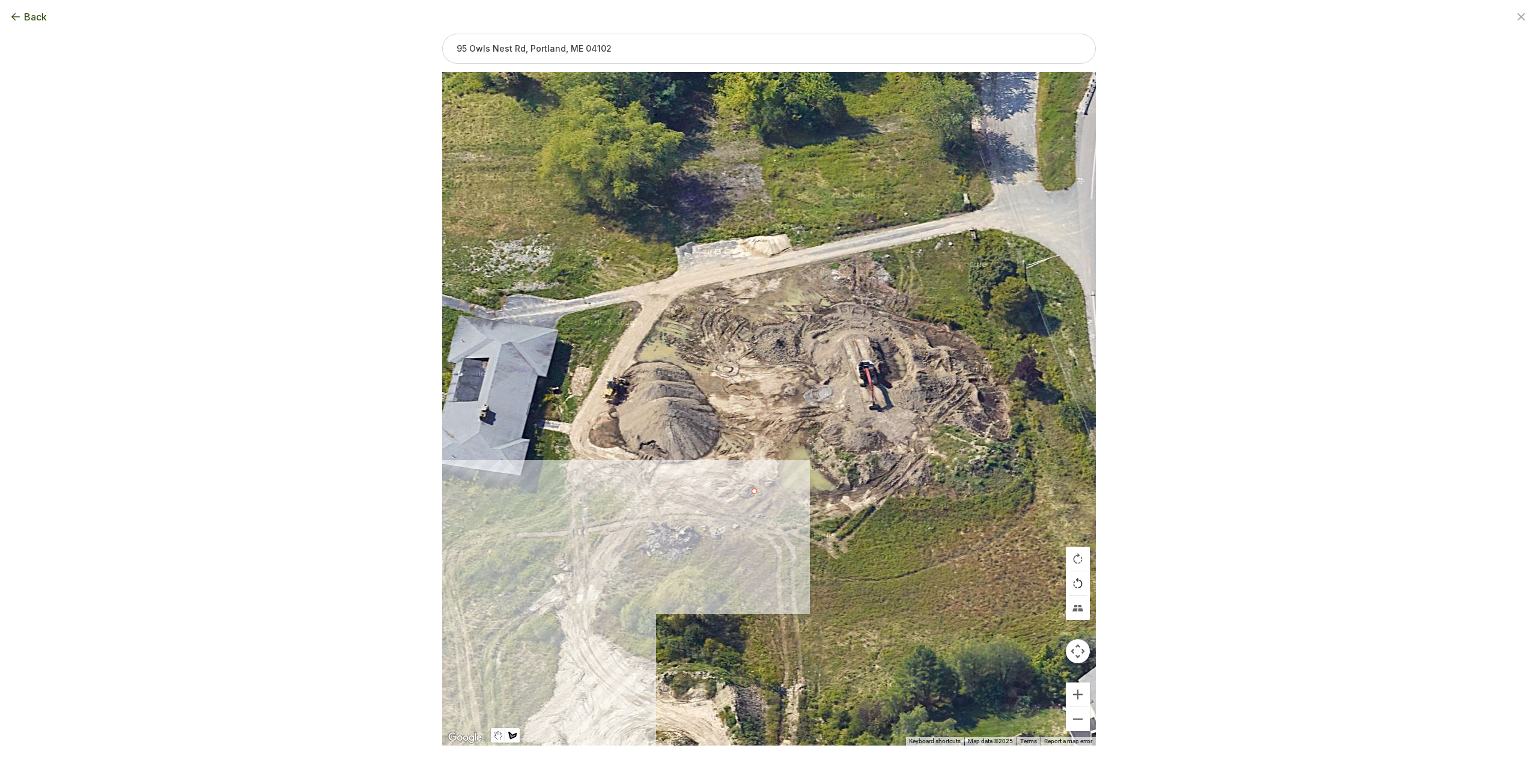
click at [1081, 585] on button "Rotate map counterclockwise" at bounding box center [1078, 583] width 24 height 24
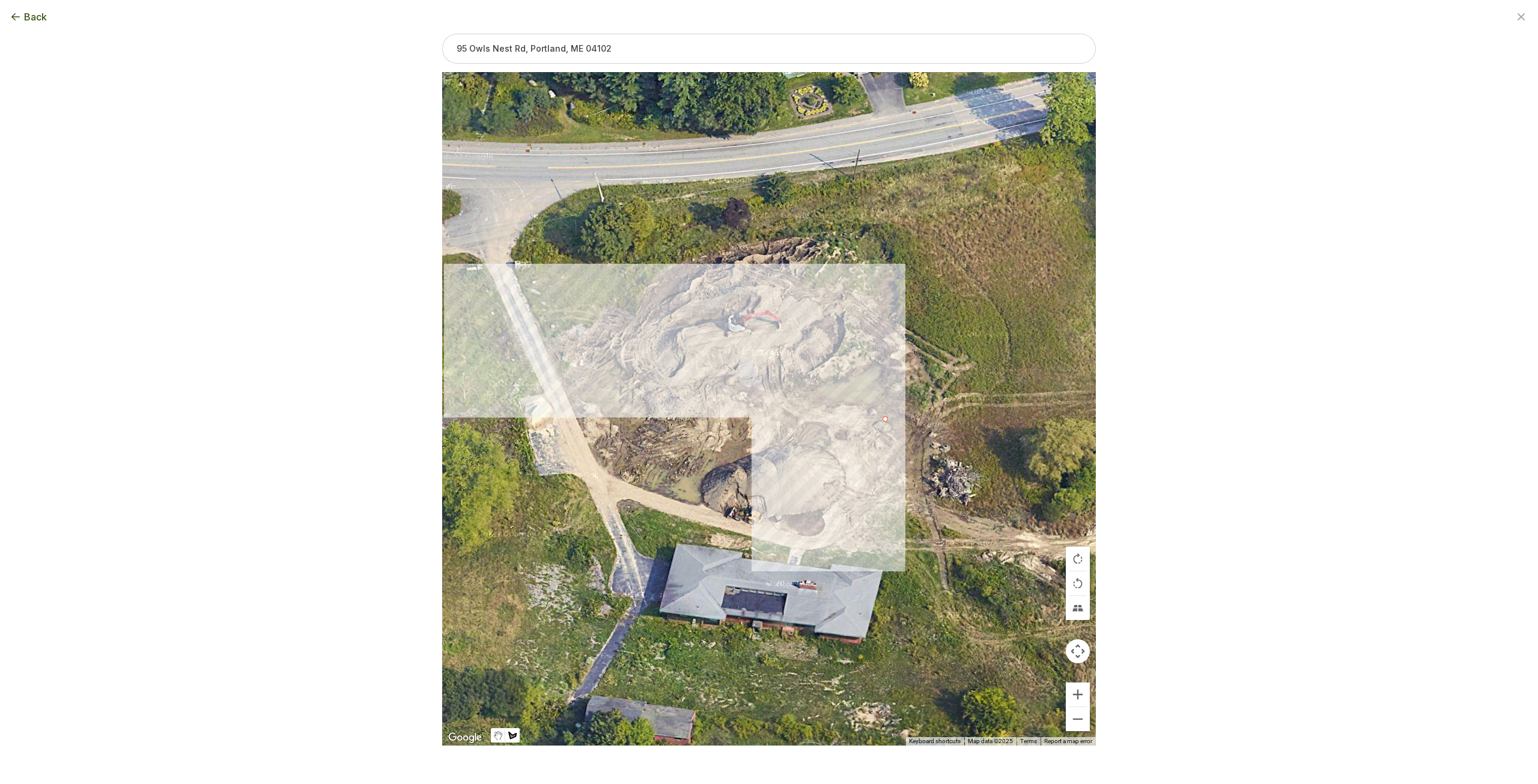
click at [40, 13] on span "Back" at bounding box center [35, 16] width 23 height 14
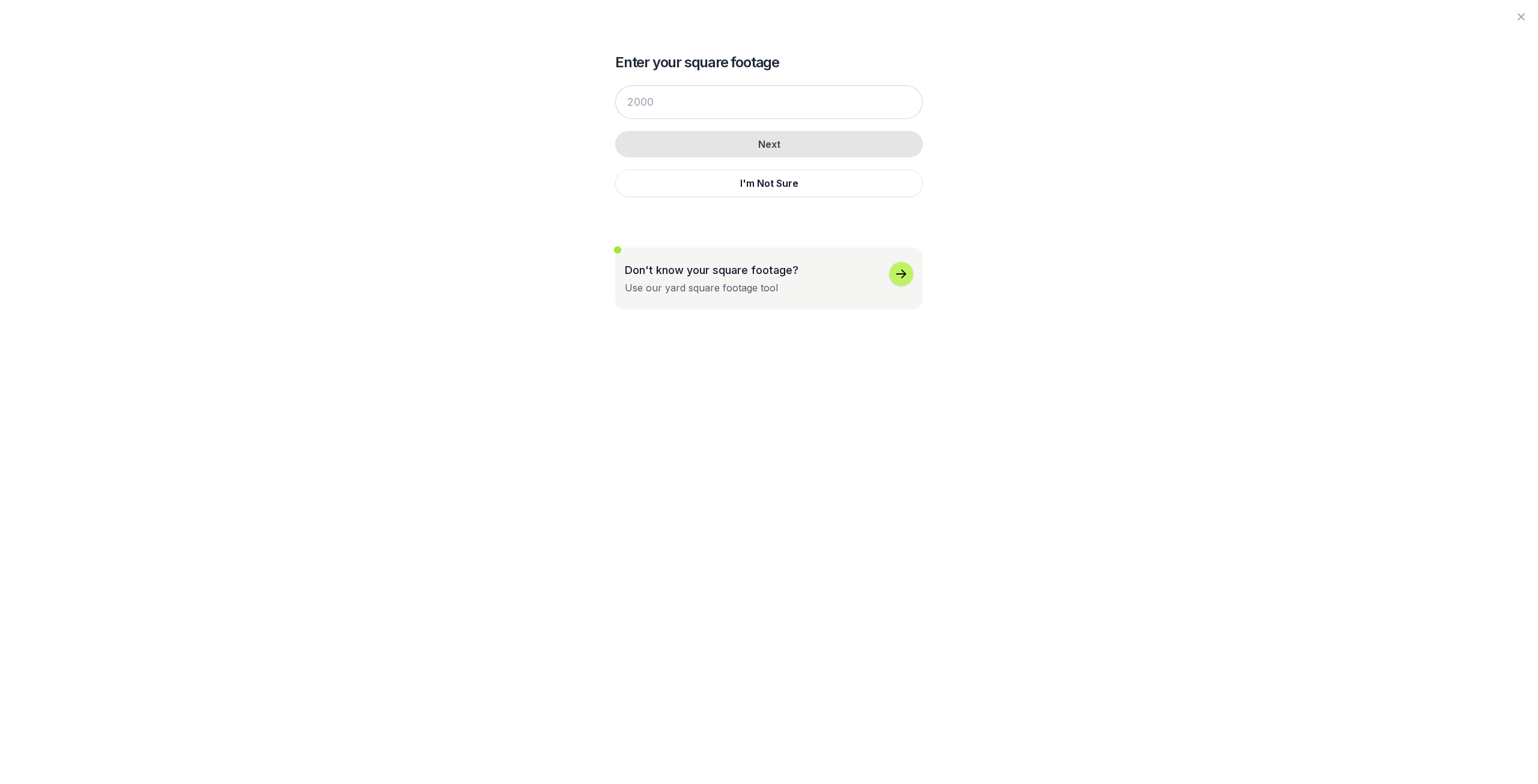
click at [40, 13] on div at bounding box center [769, 16] width 1538 height 34
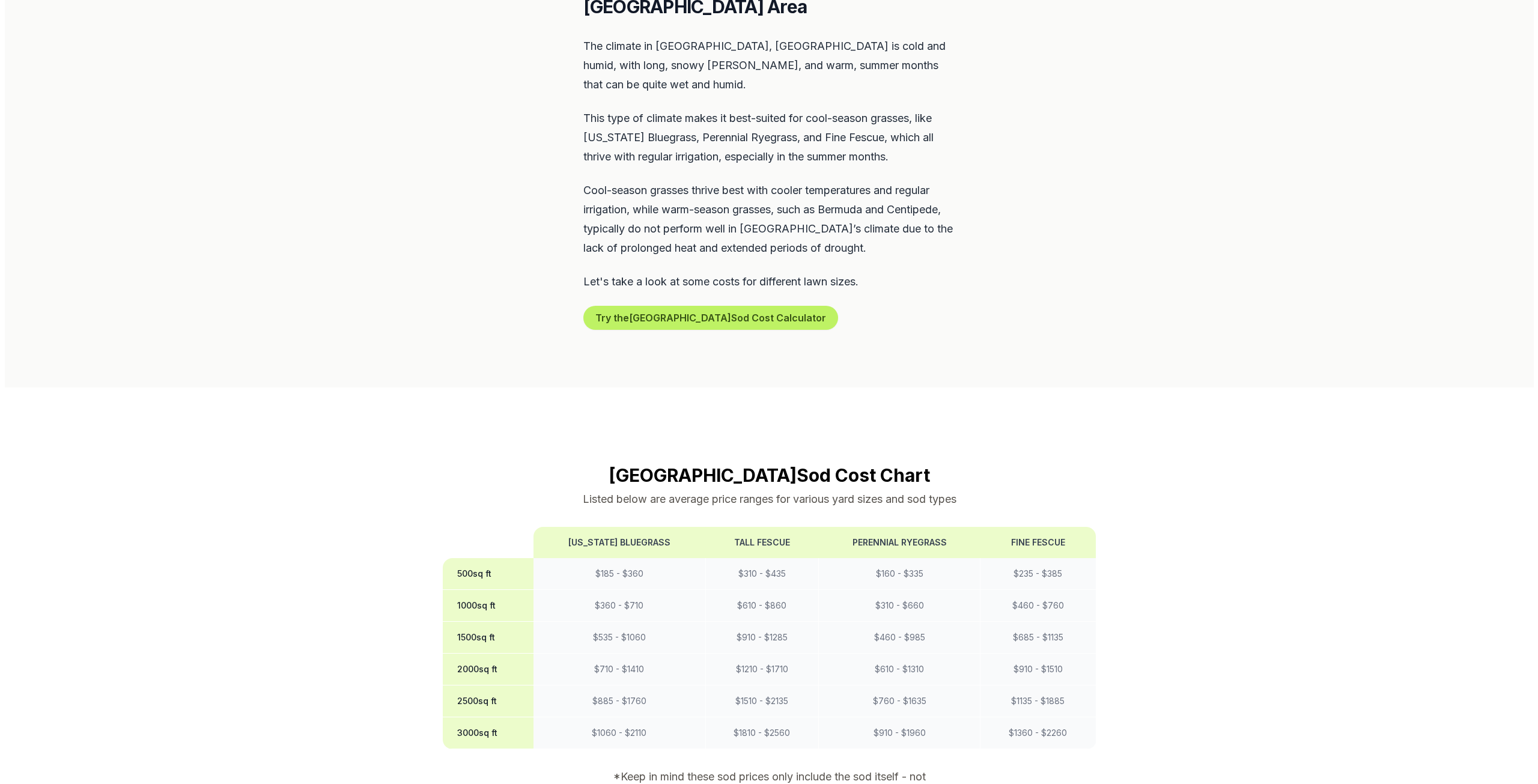
scroll to position [600, 0]
click at [698, 305] on button "Try the Portland Sod Cost Calculator" at bounding box center [705, 317] width 254 height 24
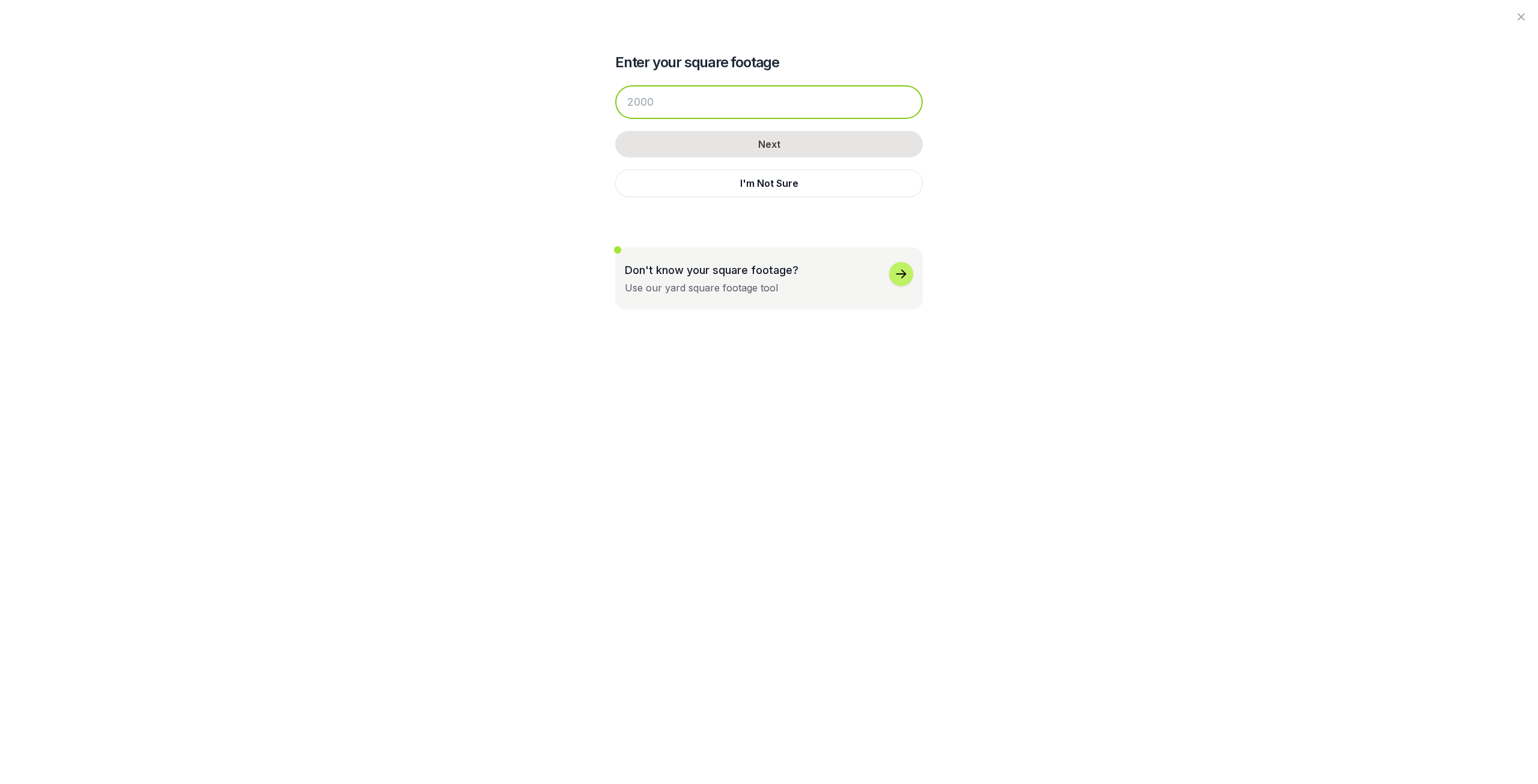
click at [702, 107] on input "number" at bounding box center [769, 101] width 307 height 34
type input "20"
type input "2000"
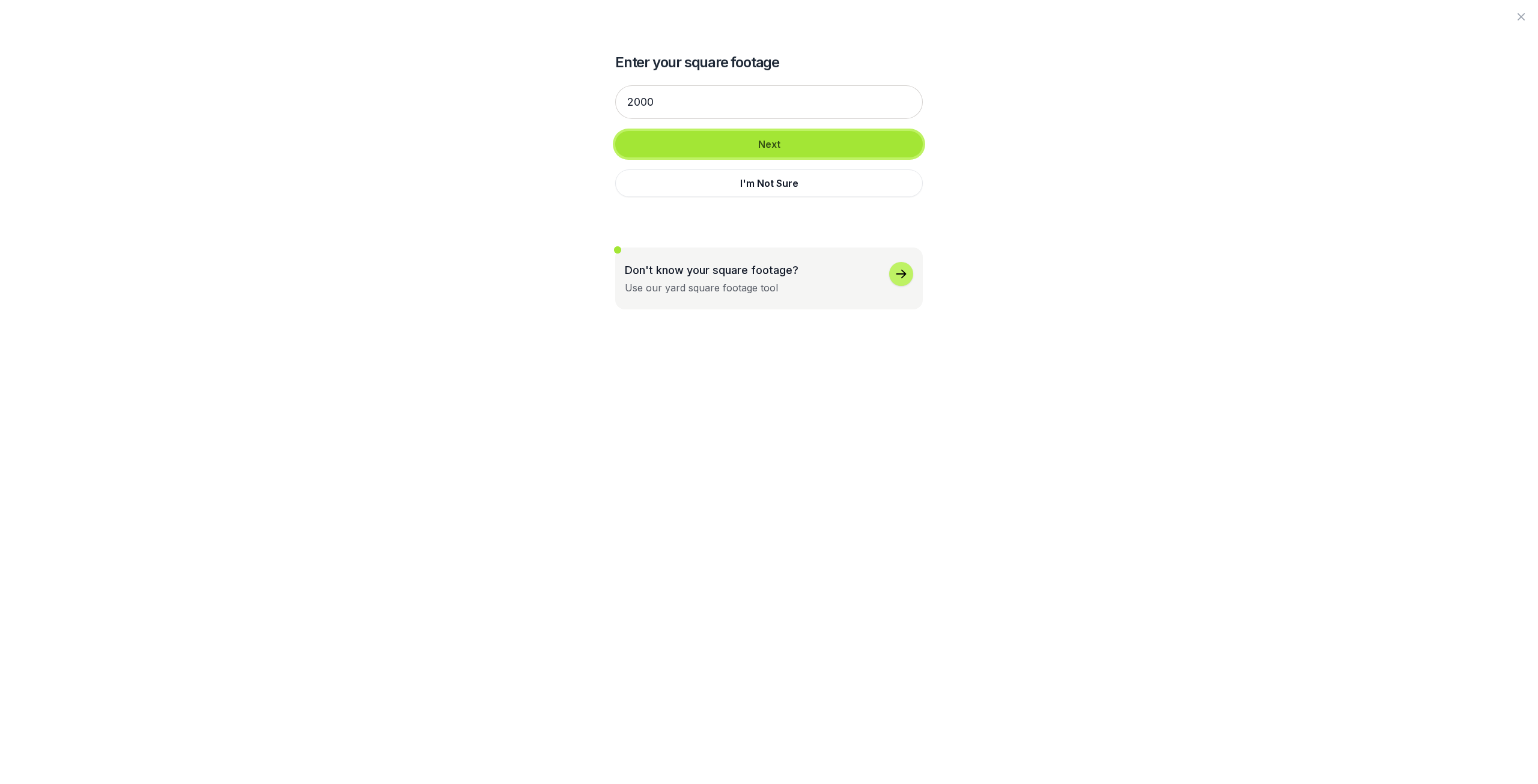
click at [731, 138] on button "Next" at bounding box center [769, 144] width 307 height 26
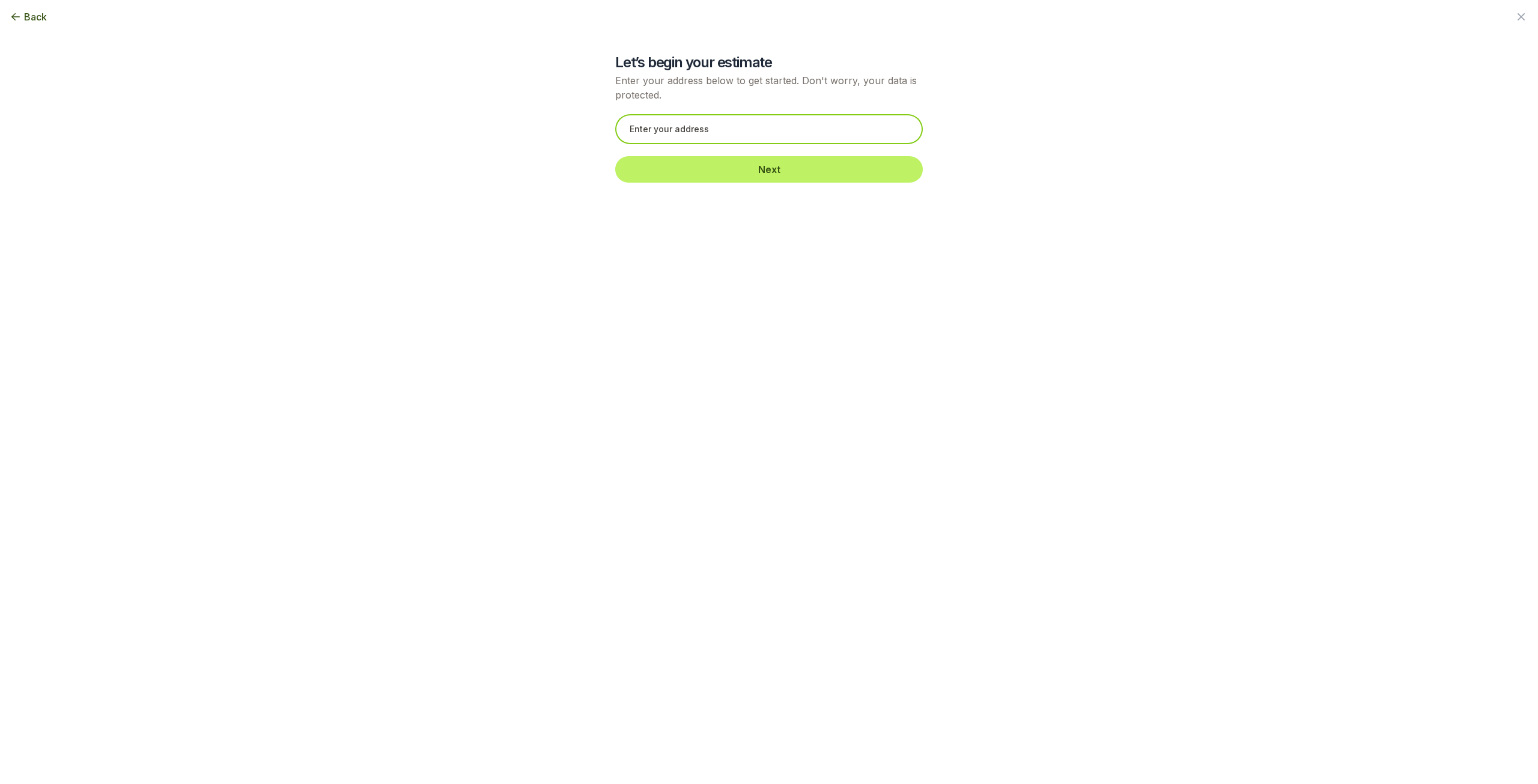
click at [804, 142] on input "text" at bounding box center [769, 129] width 307 height 30
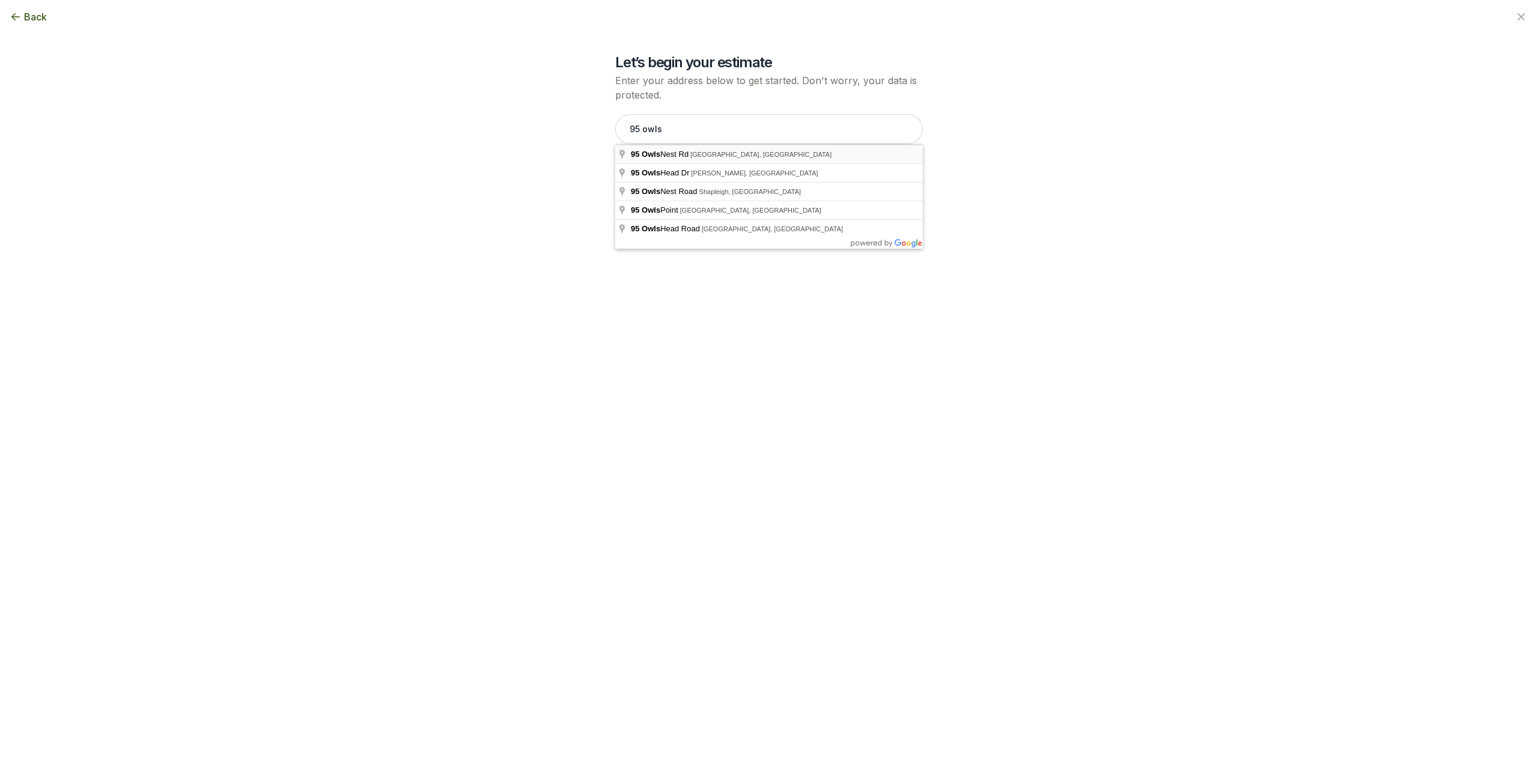
type input "[STREET_ADDRESS]"
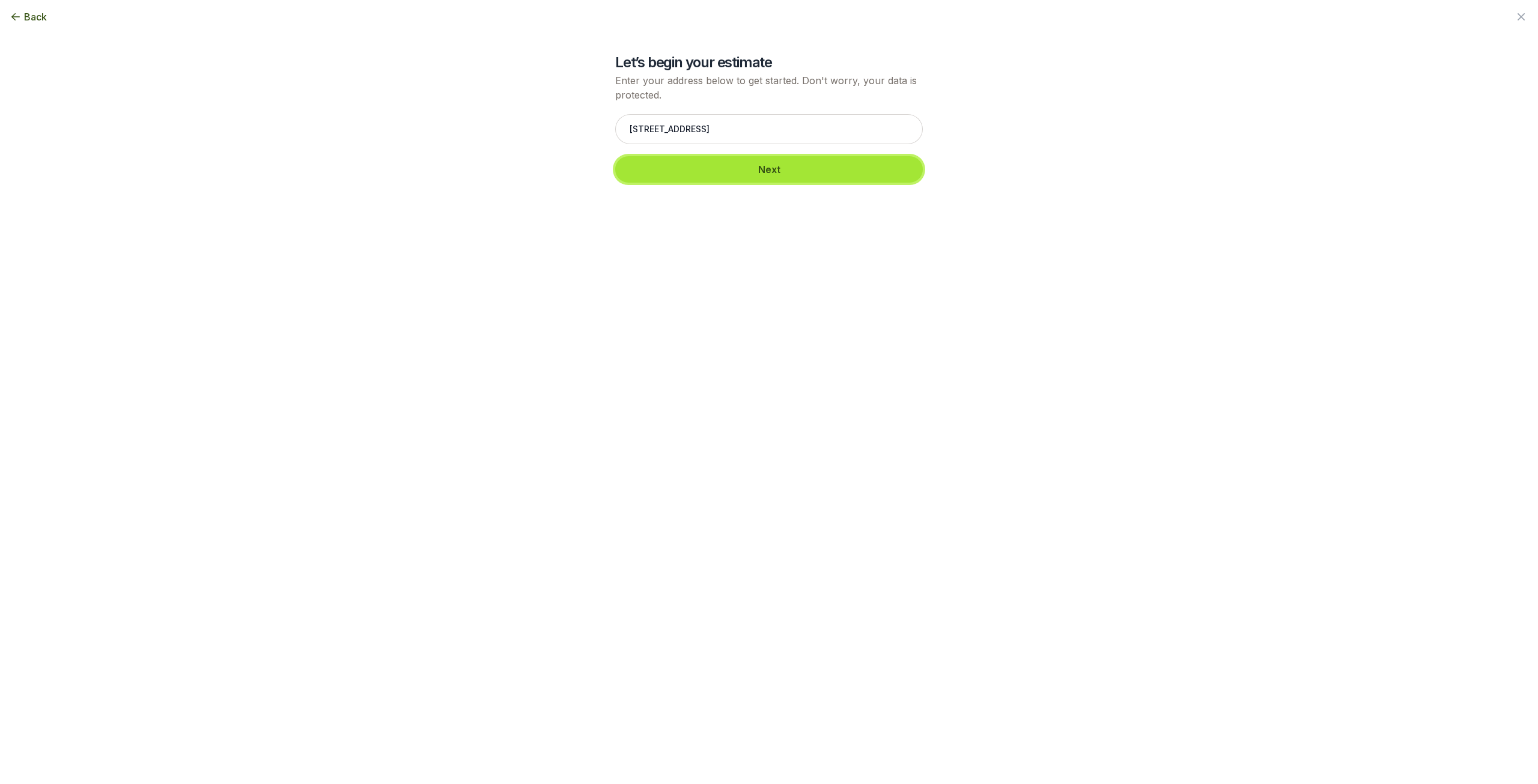
click at [723, 181] on button "Next" at bounding box center [769, 169] width 307 height 26
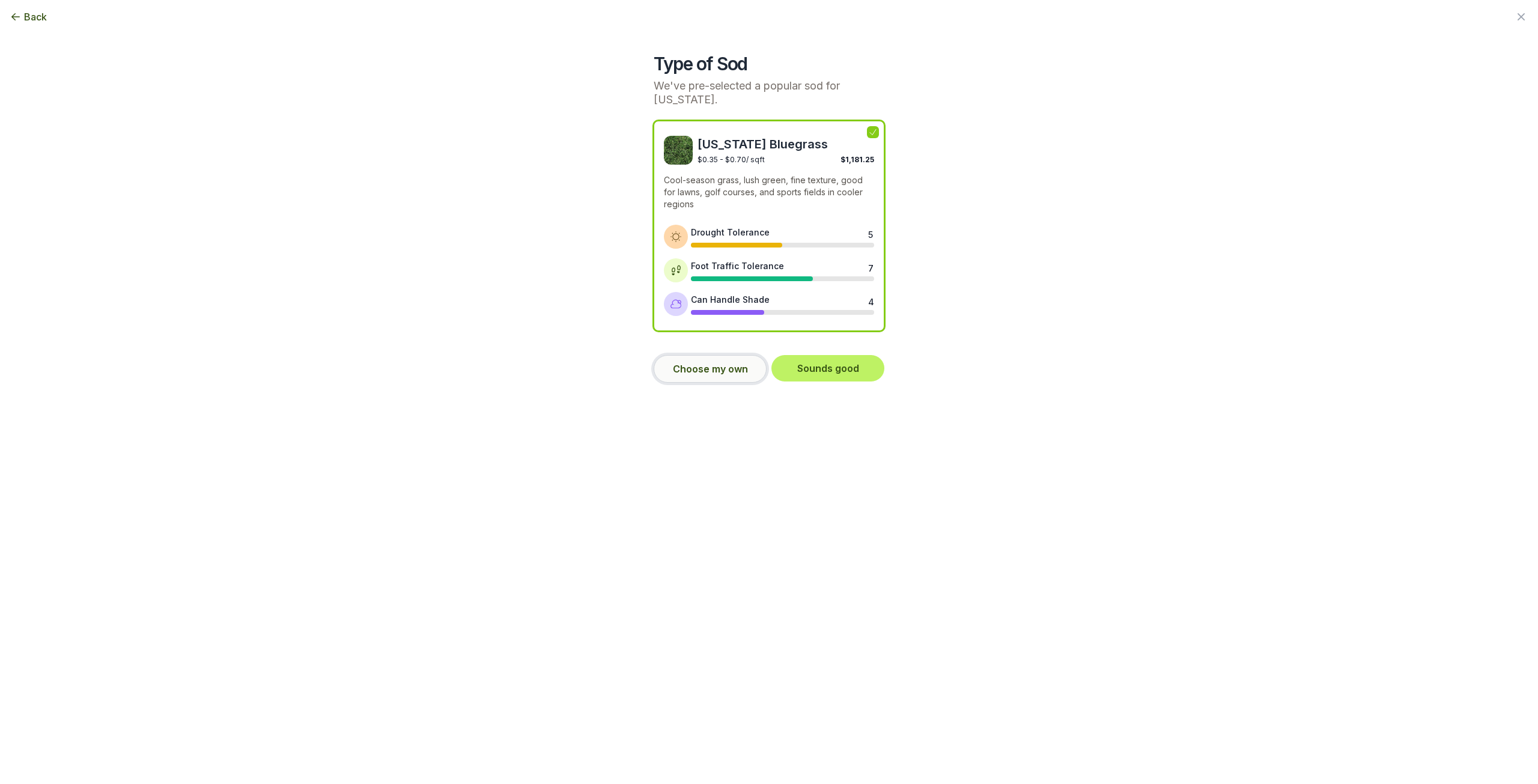
click at [720, 358] on button "Choose my own" at bounding box center [710, 369] width 113 height 28
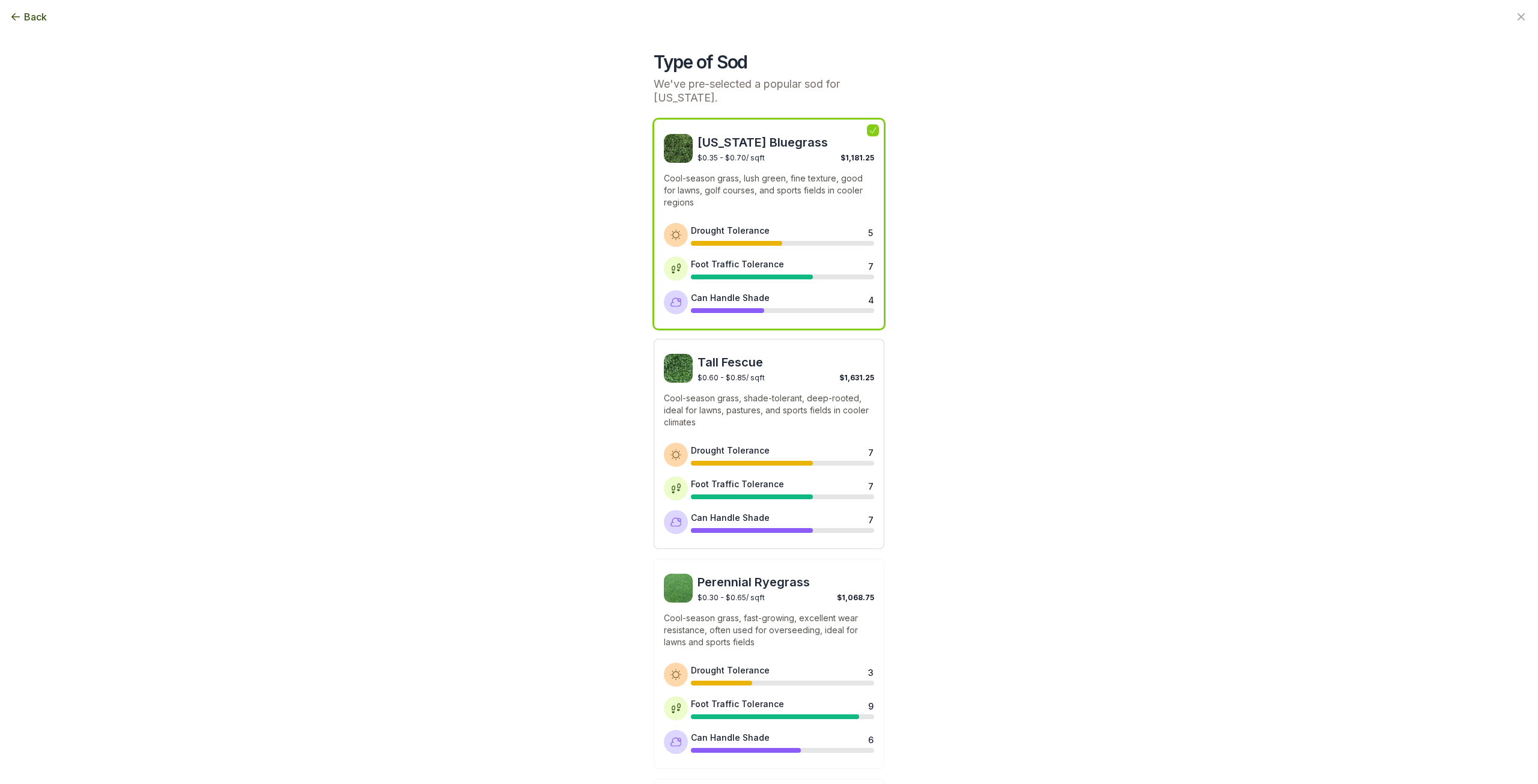
scroll to position [0, 0]
click at [807, 184] on p "Cool-season grass, lush green, fine texture, good for lawns, golf courses, and …" at bounding box center [769, 192] width 210 height 36
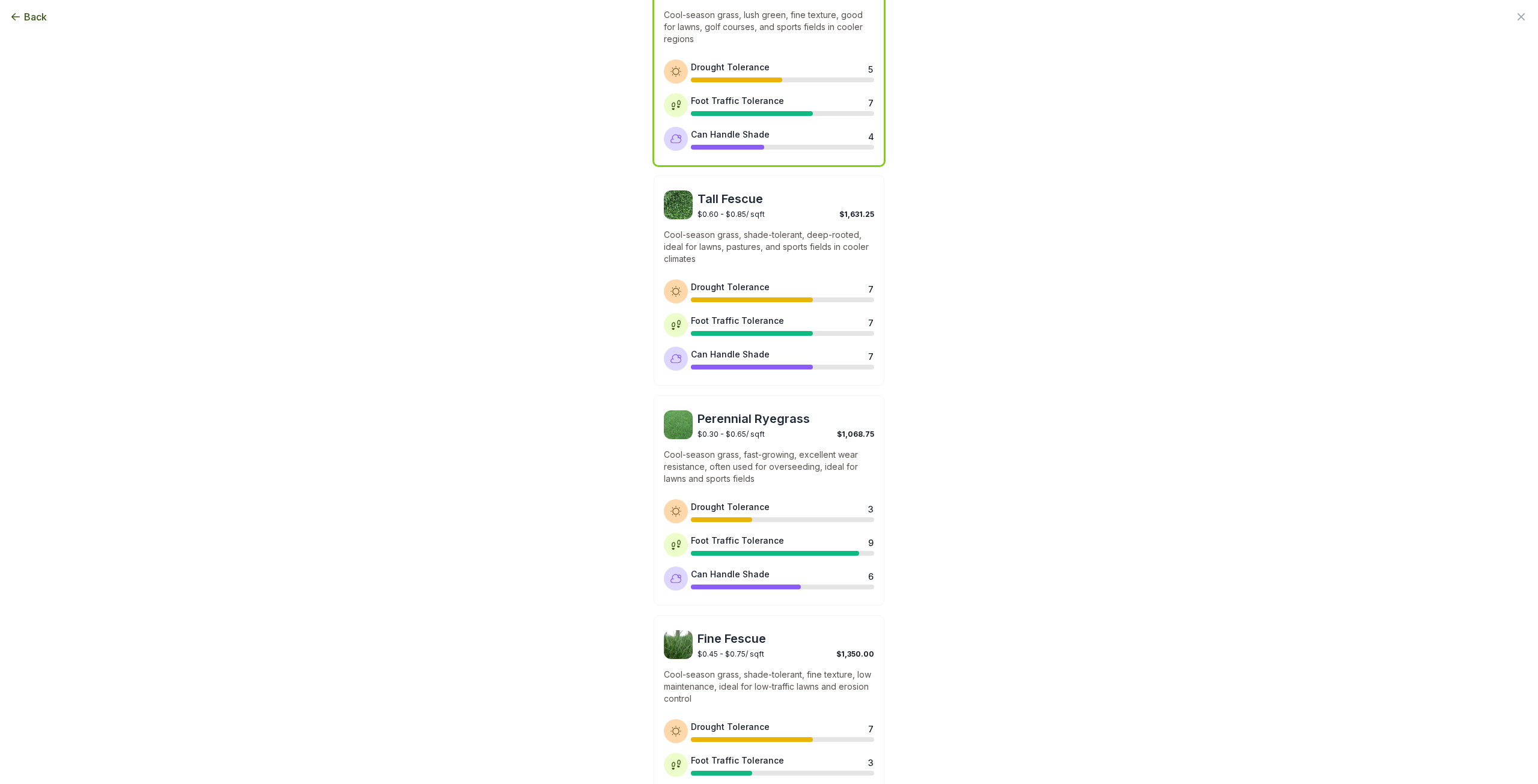
scroll to position [254, 0]
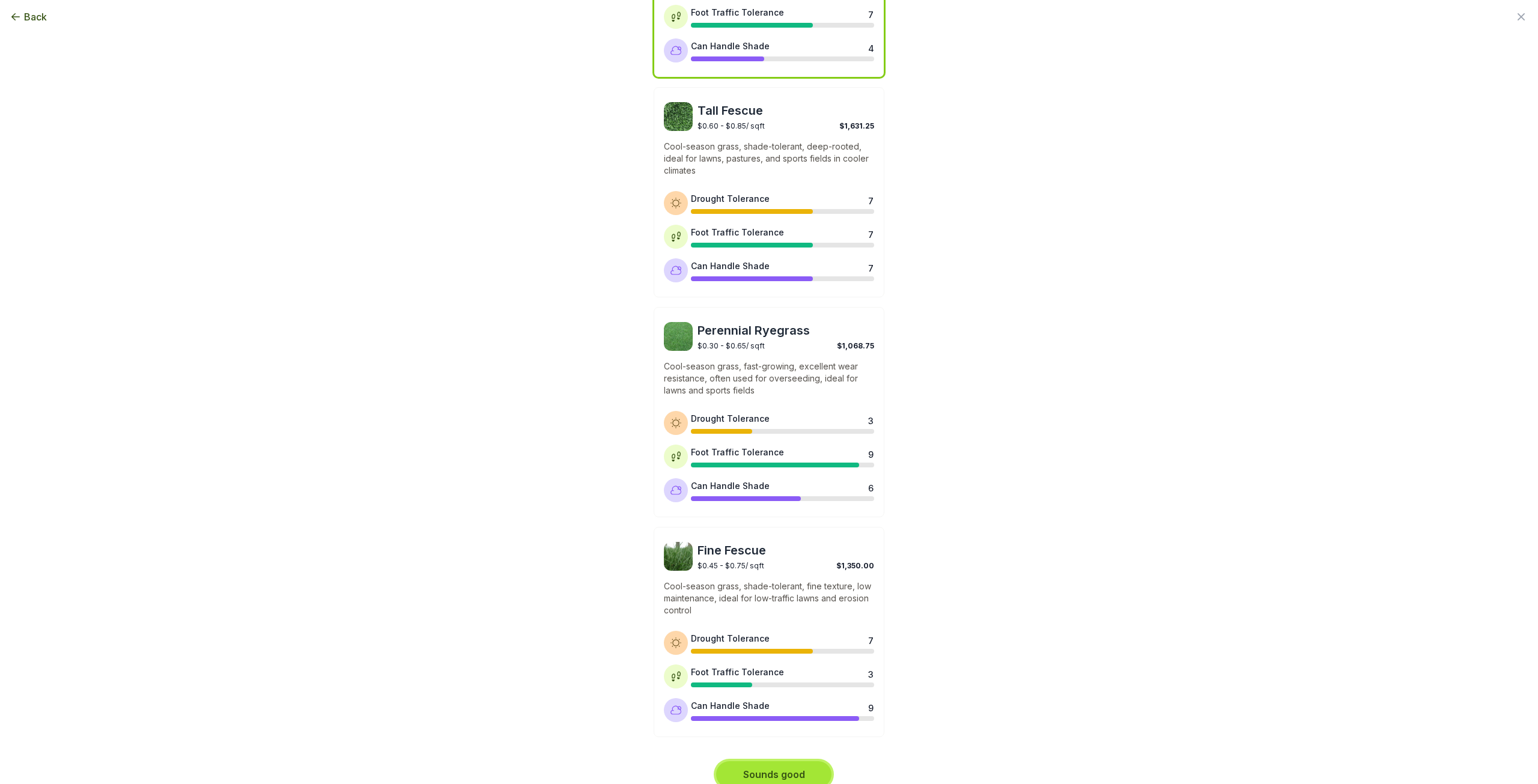
click at [798, 767] on button "Sounds good" at bounding box center [774, 774] width 116 height 26
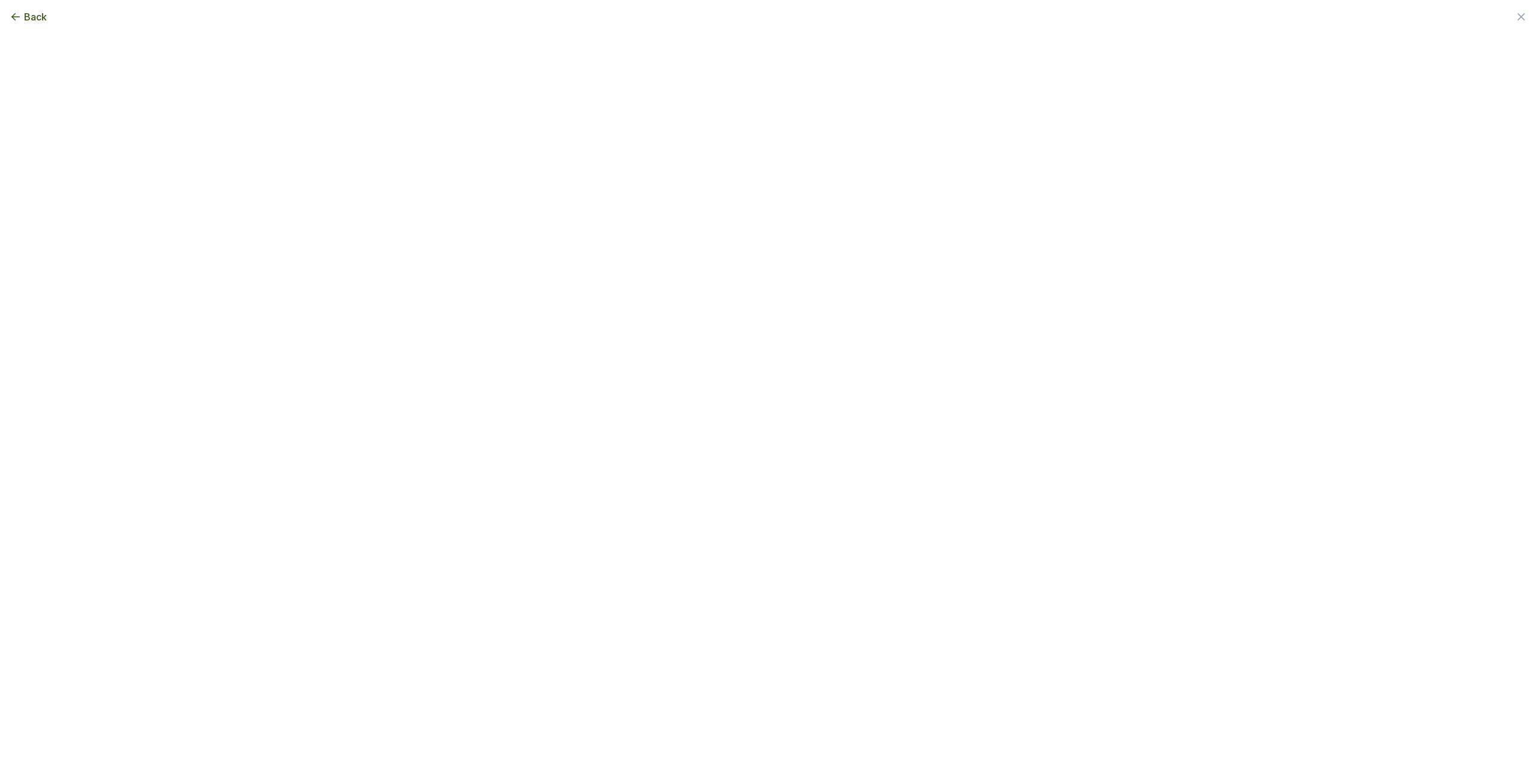
scroll to position [0, 0]
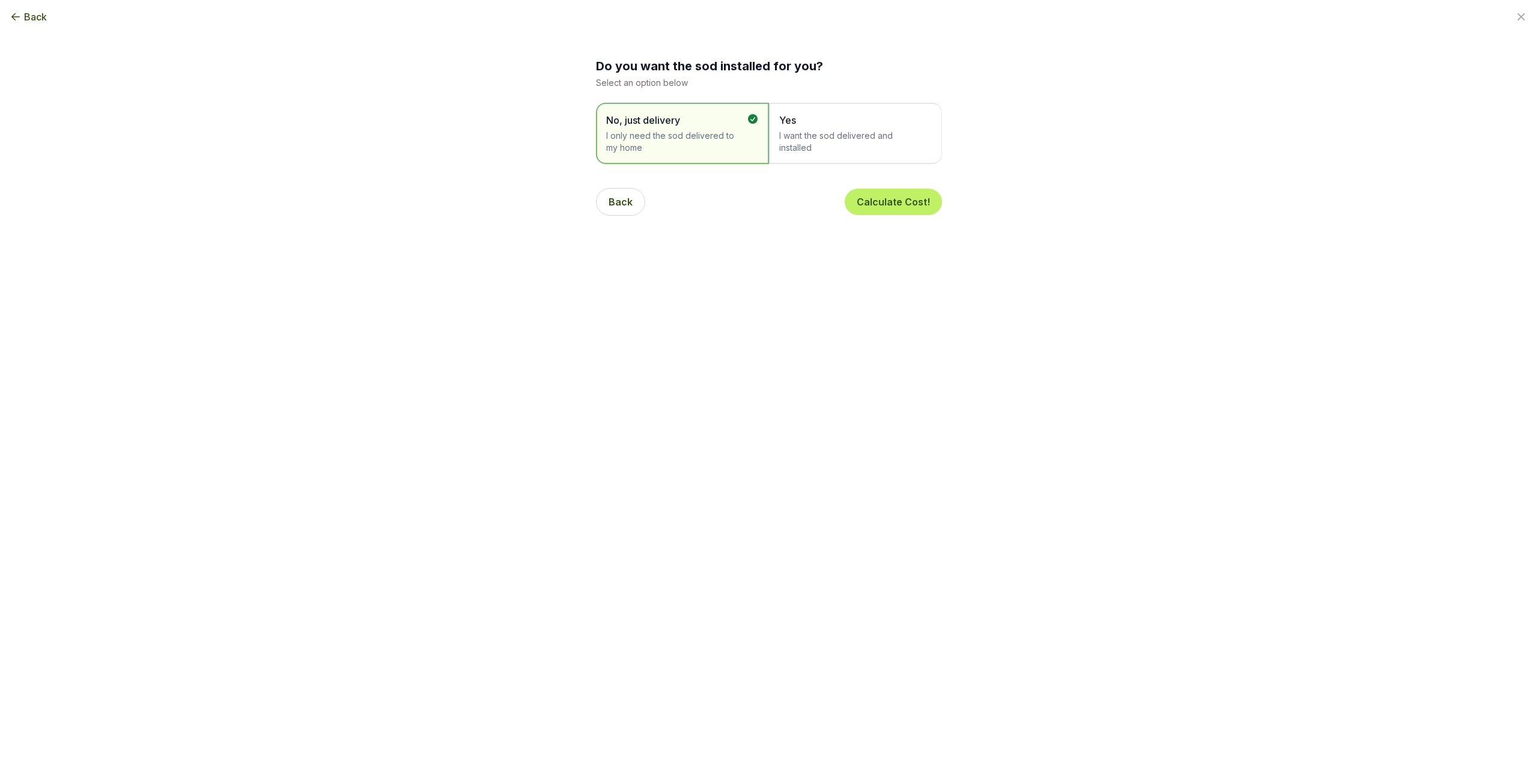
click at [844, 135] on span "I want the sod delivered and installed" at bounding box center [849, 142] width 140 height 24
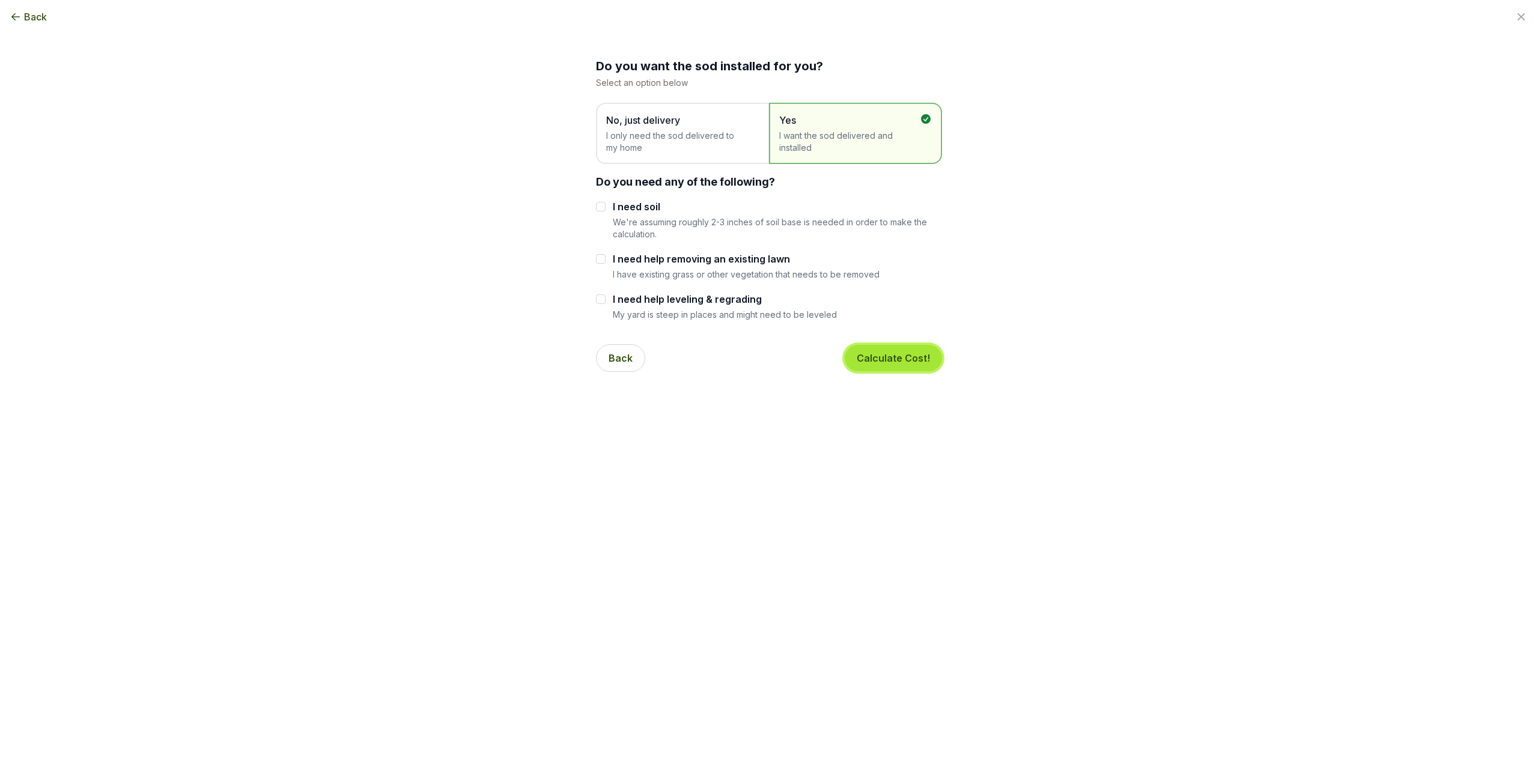
click at [872, 360] on button "Calculate Cost!" at bounding box center [893, 357] width 97 height 26
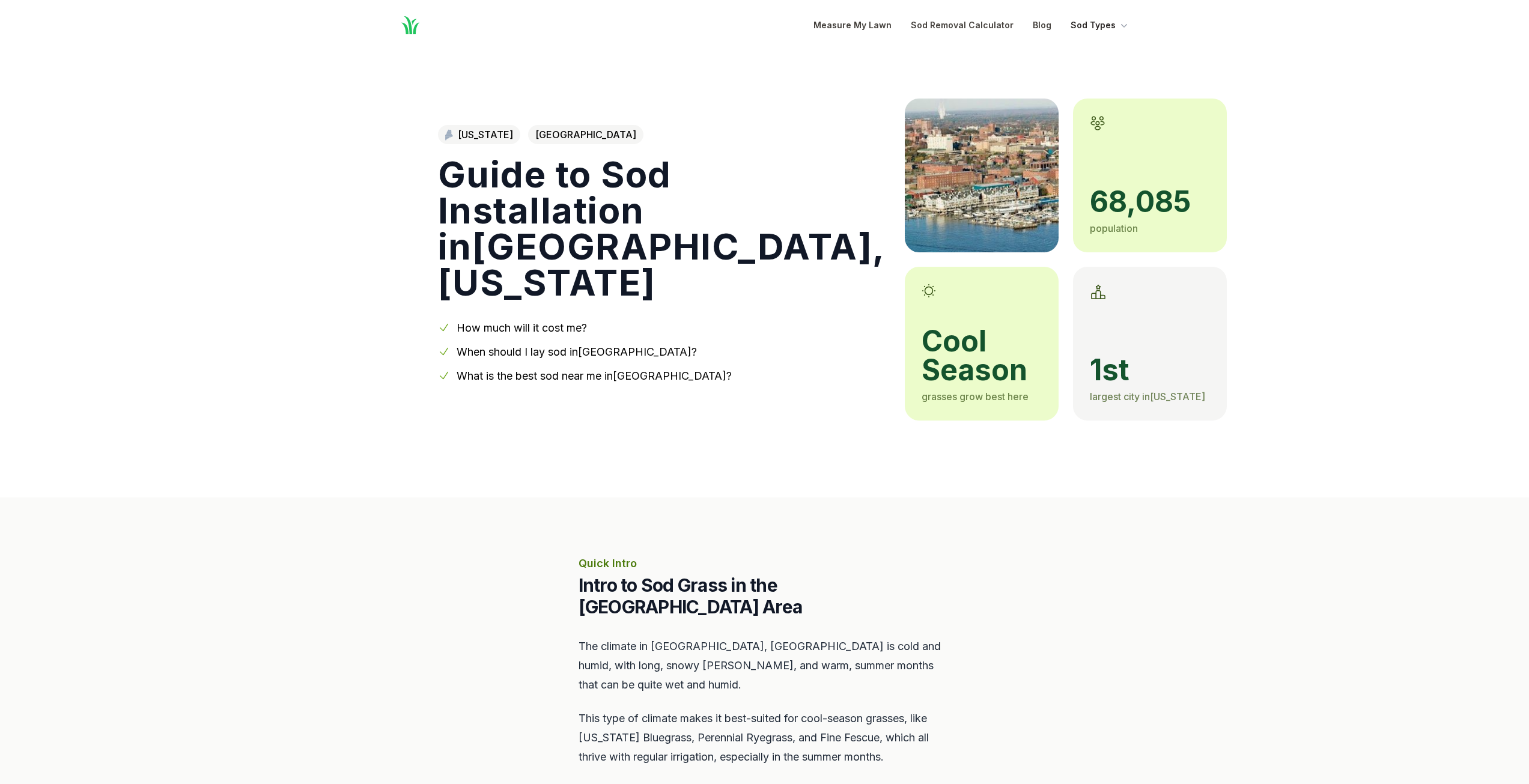
click at [1103, 24] on button "Sod Types" at bounding box center [1101, 25] width 60 height 14
